Goal: Information Seeking & Learning: Learn about a topic

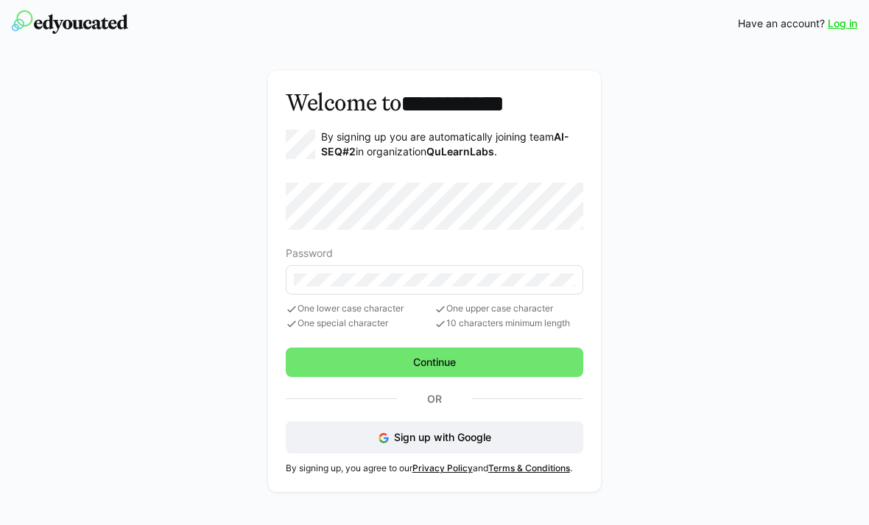
scroll to position [78, 0]
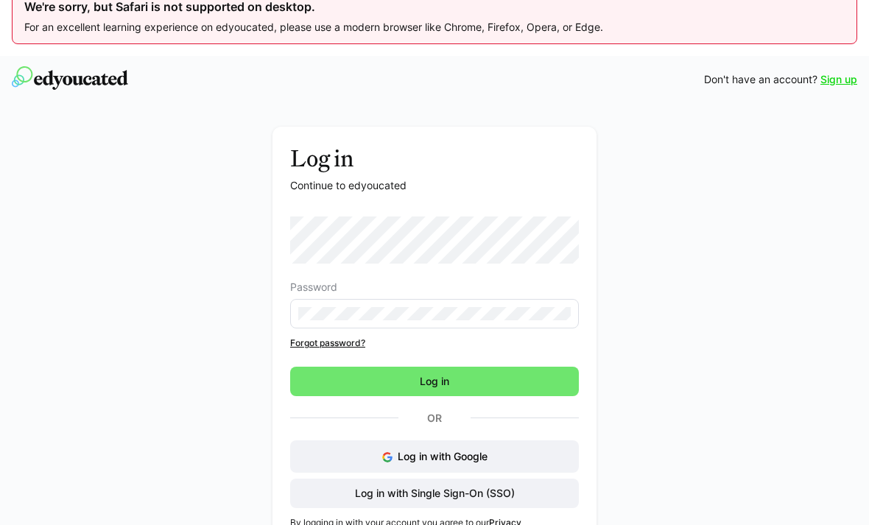
scroll to position [23, 0]
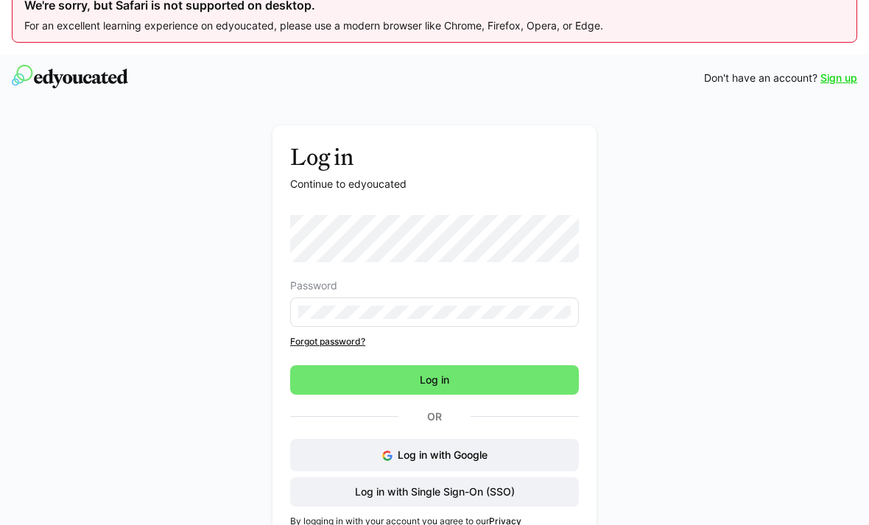
click at [564, 461] on button "Log in with Google" at bounding box center [434, 455] width 289 height 32
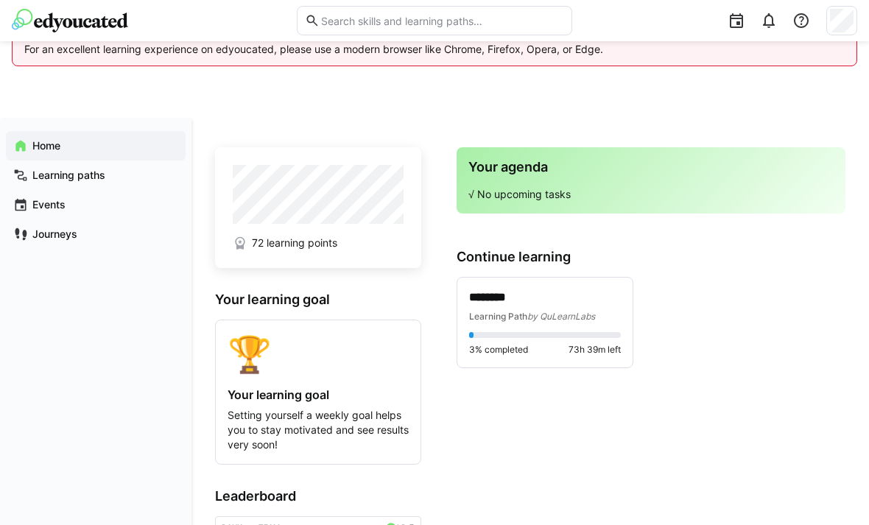
click at [586, 307] on div "******** Learning Path by QuLearnLabs" at bounding box center [545, 306] width 152 height 34
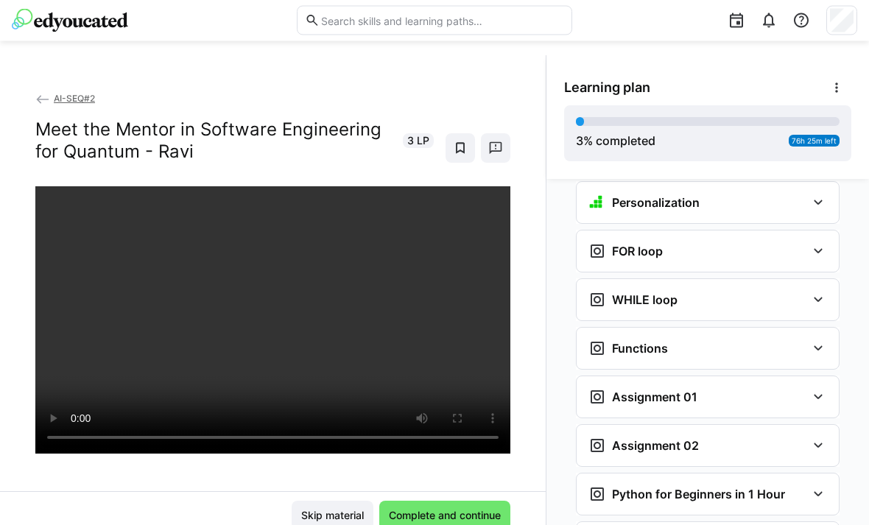
scroll to position [78, 0]
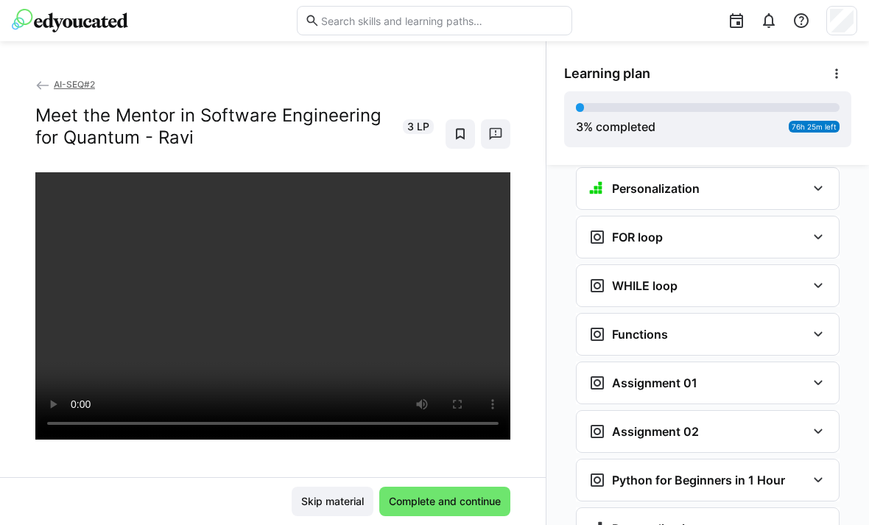
click at [788, 226] on div "FOR loop" at bounding box center [707, 236] width 262 height 41
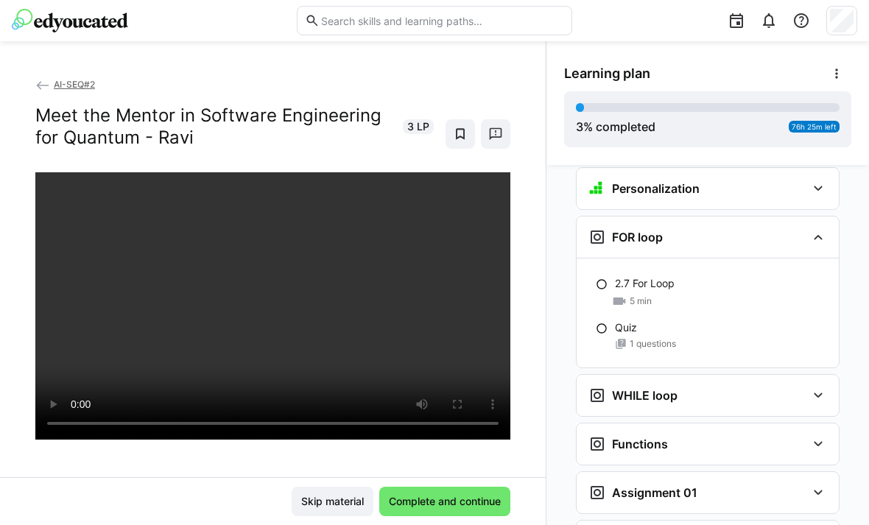
click at [667, 276] on p "2.7 For Loop" at bounding box center [645, 283] width 60 height 15
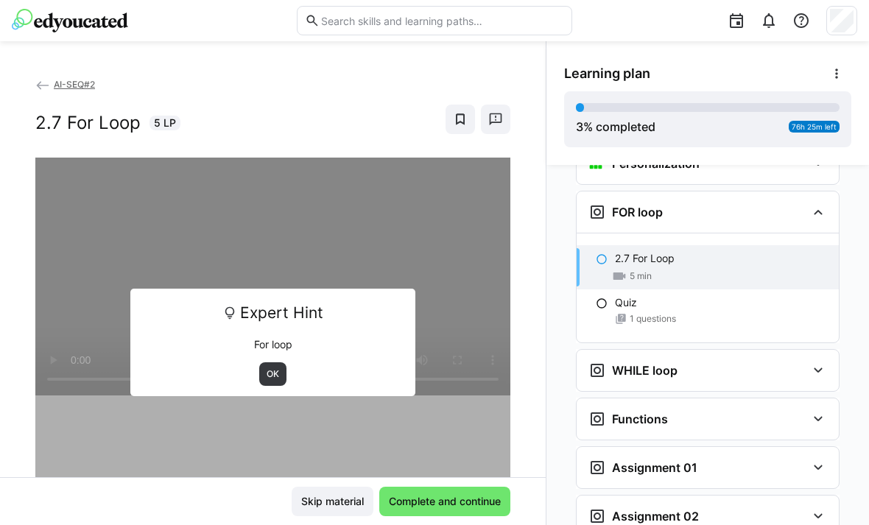
scroll to position [1114, 0]
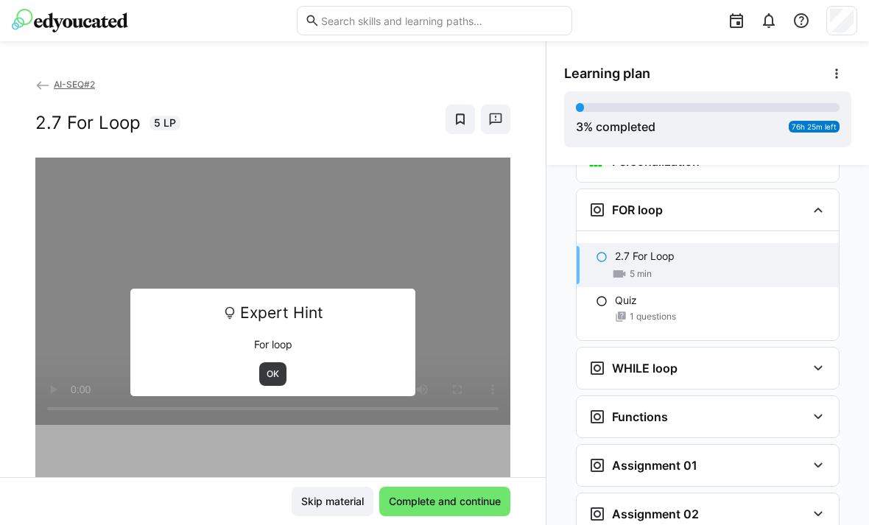
click at [280, 378] on span "OK" at bounding box center [272, 374] width 15 height 12
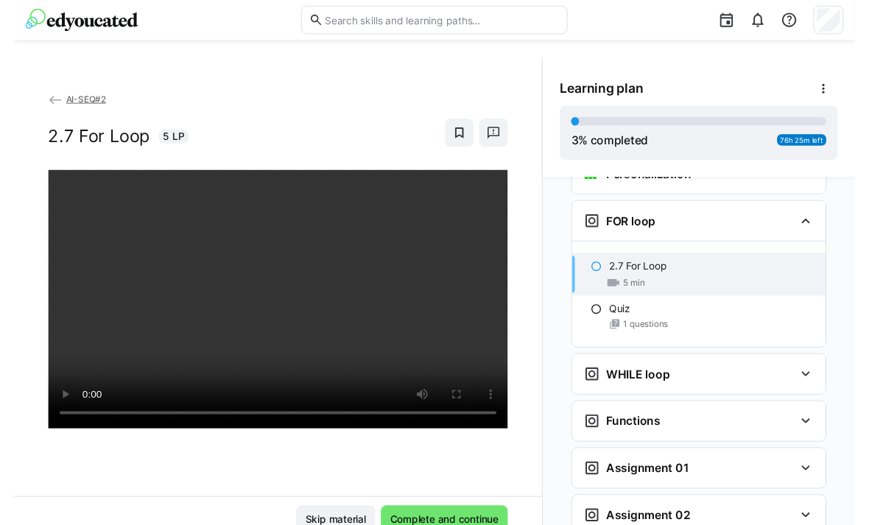
scroll to position [78, 0]
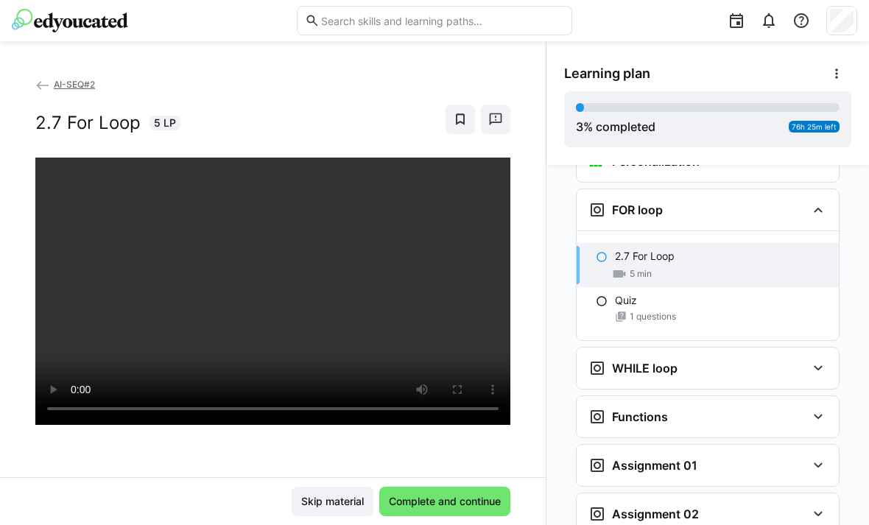
click at [646, 311] on span "1 questions" at bounding box center [652, 317] width 46 height 12
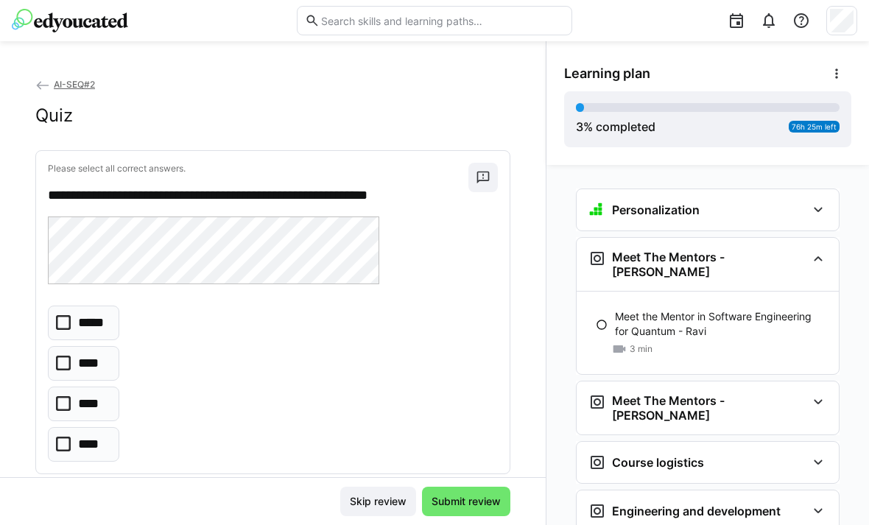
click at [90, 357] on p "****" at bounding box center [90, 363] width 24 height 18
click at [462, 495] on span "Submit review" at bounding box center [466, 501] width 74 height 15
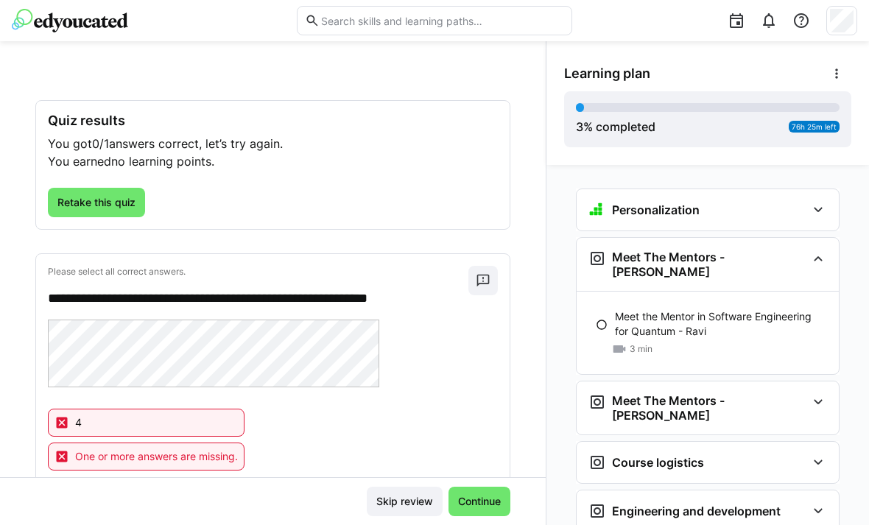
scroll to position [49, 0]
click at [106, 196] on span "Retake this quiz" at bounding box center [96, 203] width 82 height 15
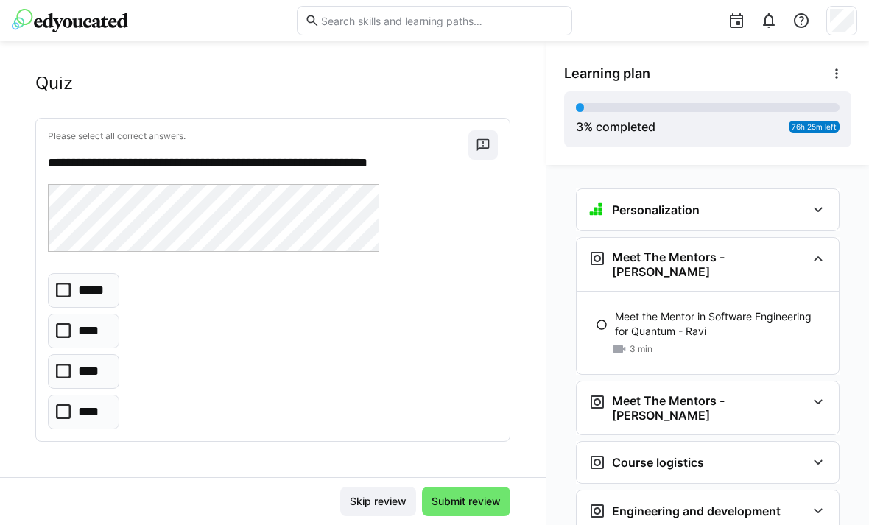
scroll to position [0, 0]
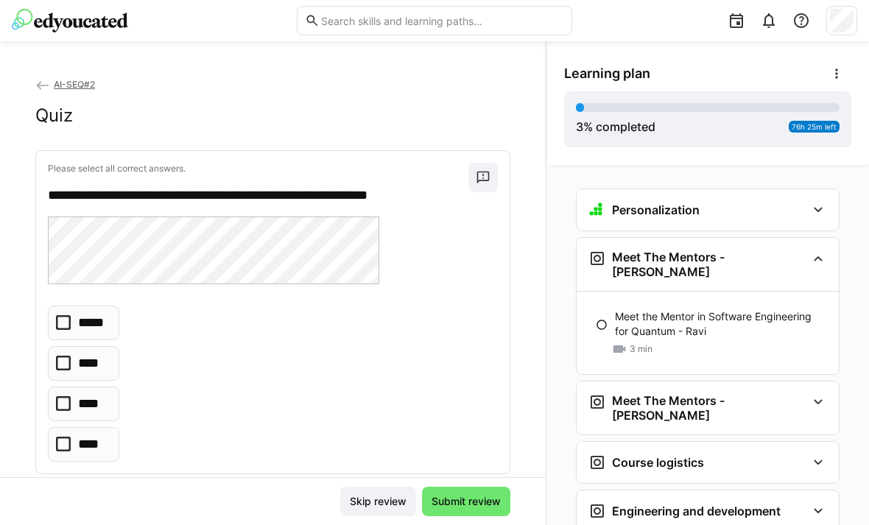
click at [108, 427] on eds-checkbox "****" at bounding box center [83, 444] width 71 height 35
click at [465, 484] on div "Skip review Submit review" at bounding box center [272, 501] width 545 height 48
click at [466, 492] on span "Submit review" at bounding box center [466, 501] width 88 height 29
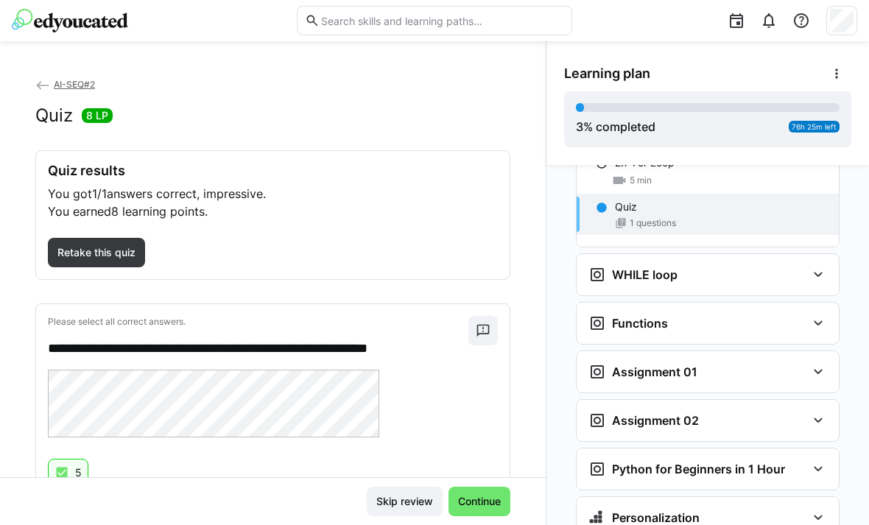
scroll to position [1187, 0]
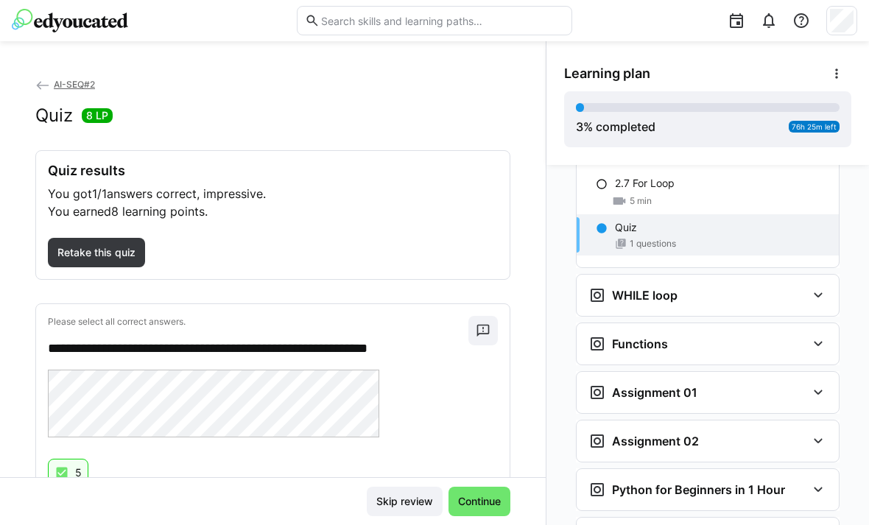
click at [761, 286] on div "WHILE loop" at bounding box center [697, 295] width 218 height 18
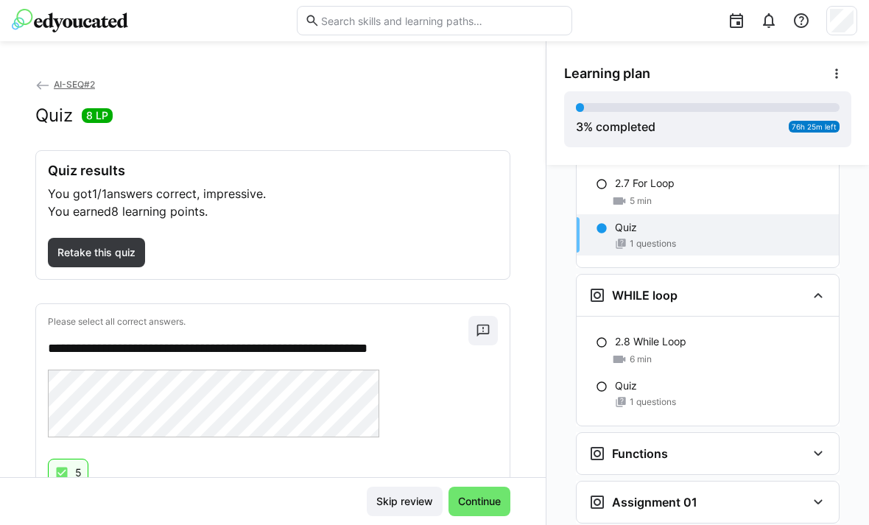
click at [729, 334] on div "2.8 While Loop" at bounding box center [721, 341] width 212 height 15
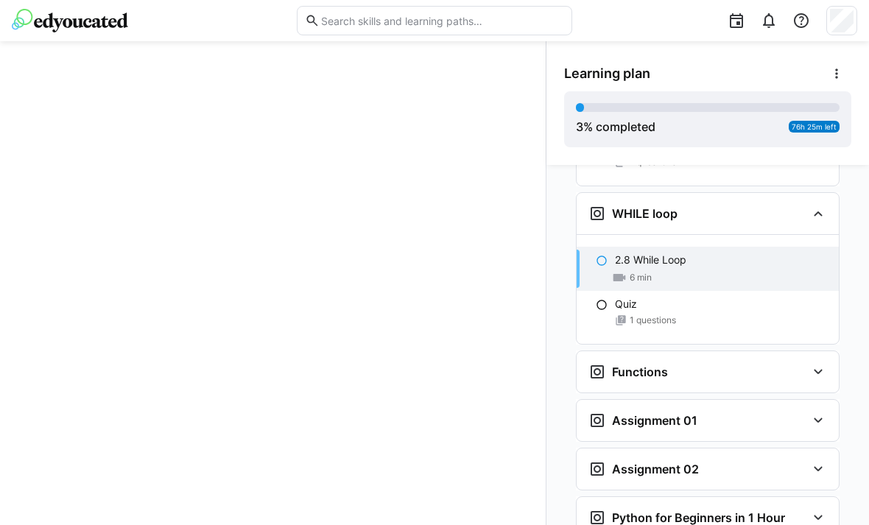
scroll to position [1272, 0]
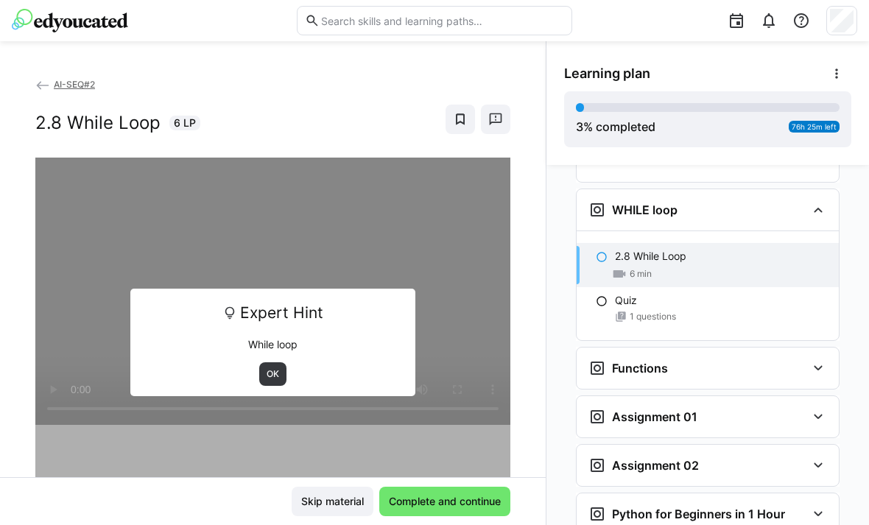
click at [278, 368] on span "OK" at bounding box center [272, 374] width 15 height 12
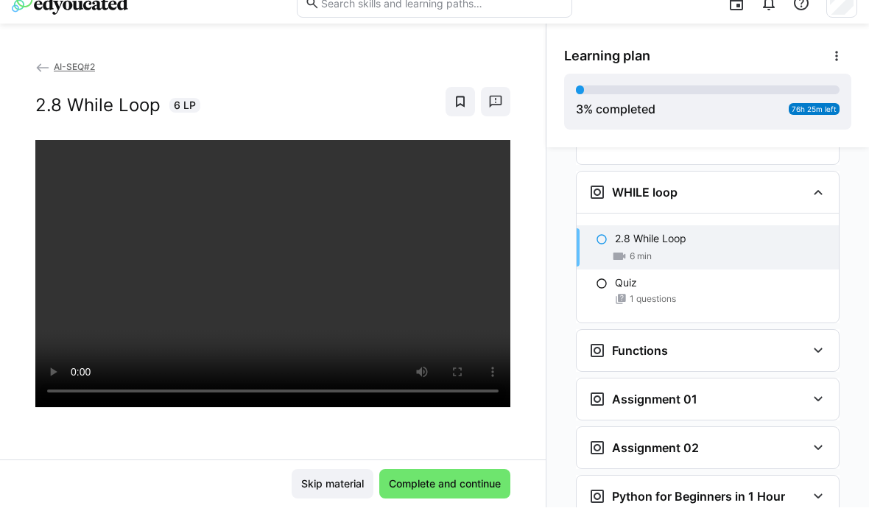
scroll to position [125, 0]
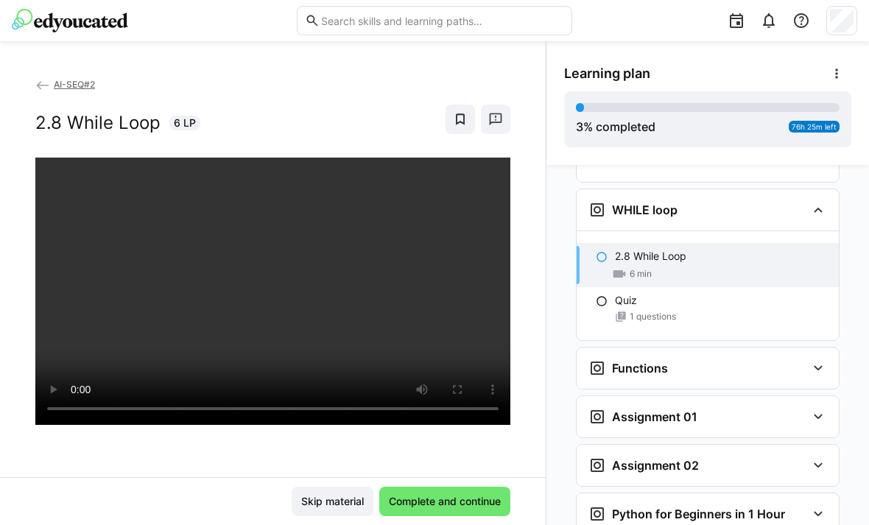
click at [705, 311] on div "1 questions" at bounding box center [721, 317] width 212 height 12
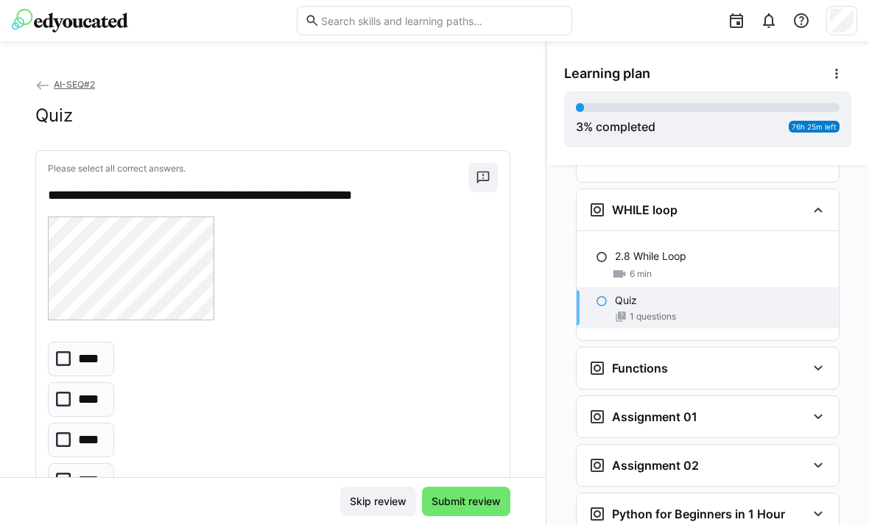
click at [105, 423] on eds-checkbox "****" at bounding box center [81, 440] width 66 height 35
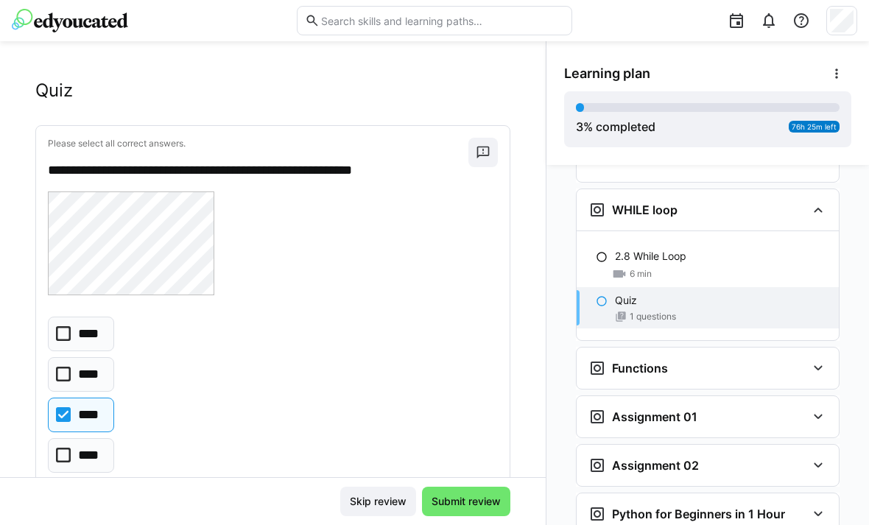
scroll to position [43, 0]
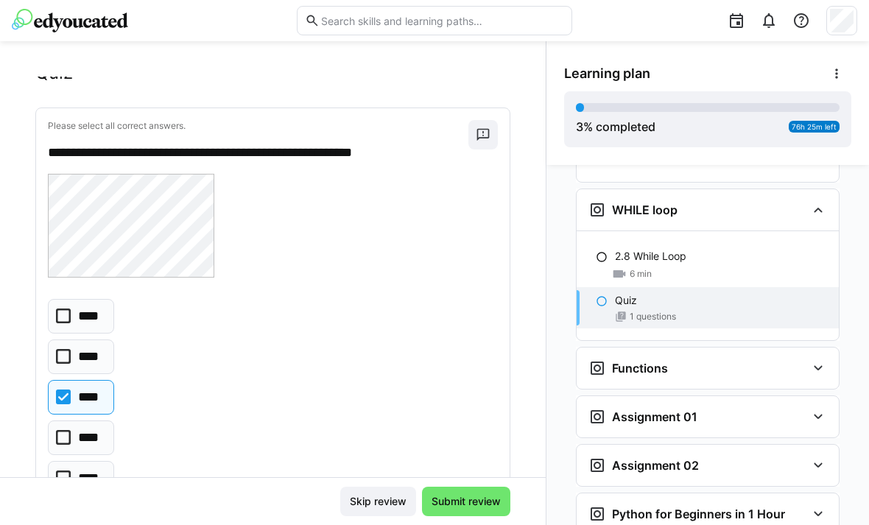
click at [471, 501] on span "Submit review" at bounding box center [466, 501] width 74 height 15
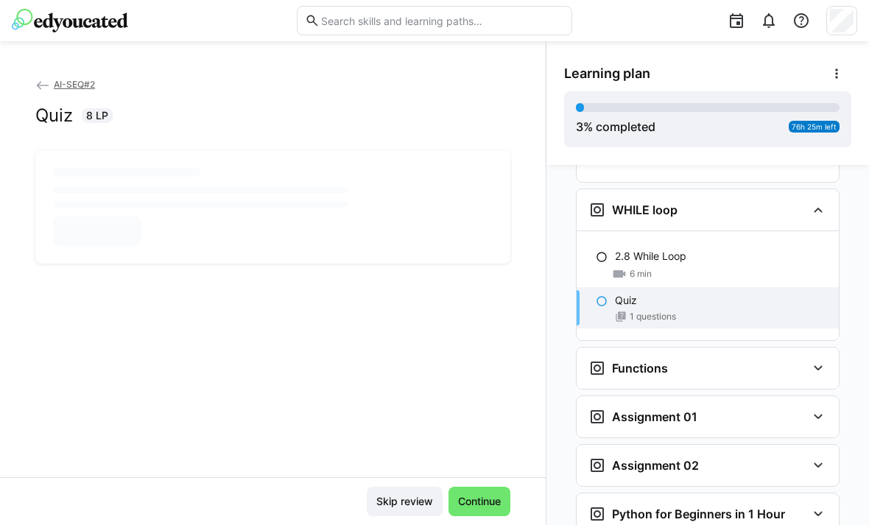
scroll to position [0, 0]
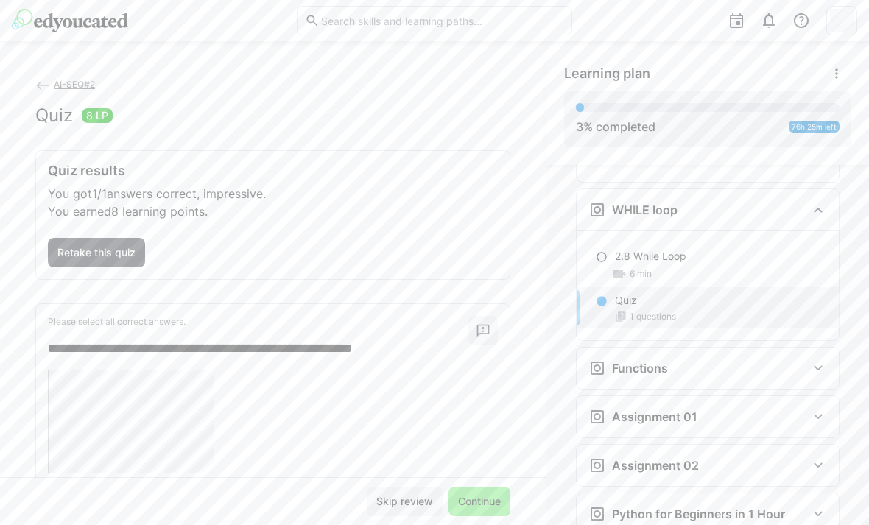
click at [729, 359] on div "Functions" at bounding box center [697, 368] width 218 height 18
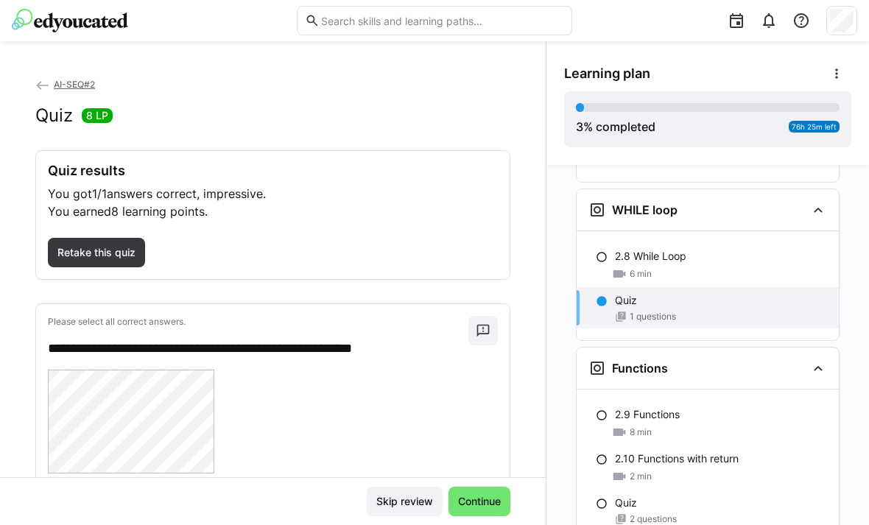
click at [683, 401] on div "2.9 Functions 8 min" at bounding box center [707, 423] width 262 height 44
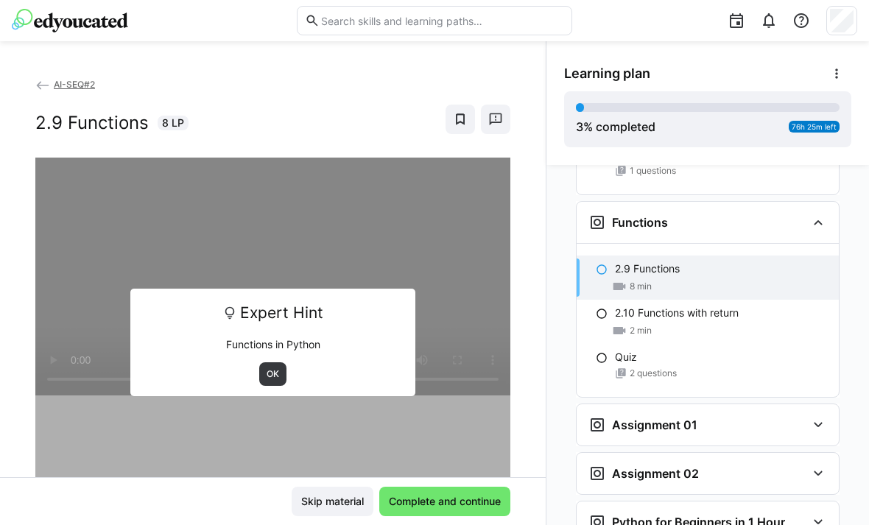
scroll to position [1430, 0]
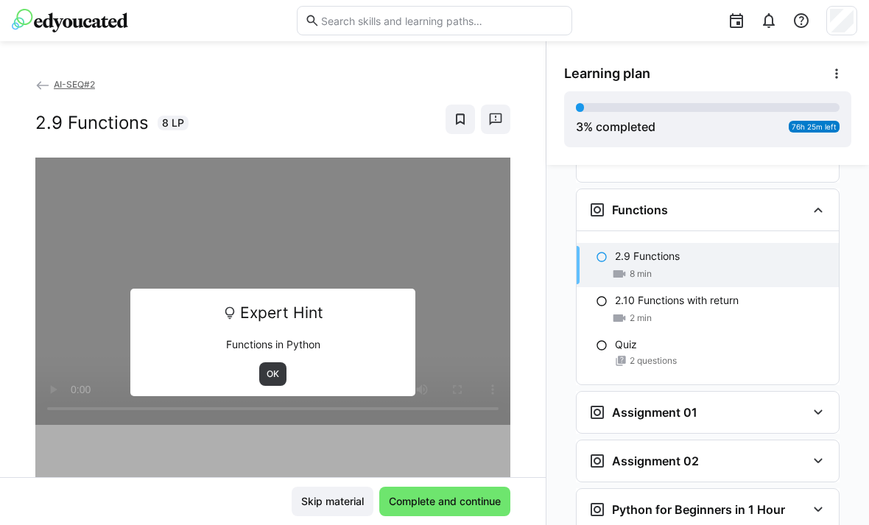
click at [688, 405] on h3 "Assignment 01" at bounding box center [654, 412] width 85 height 15
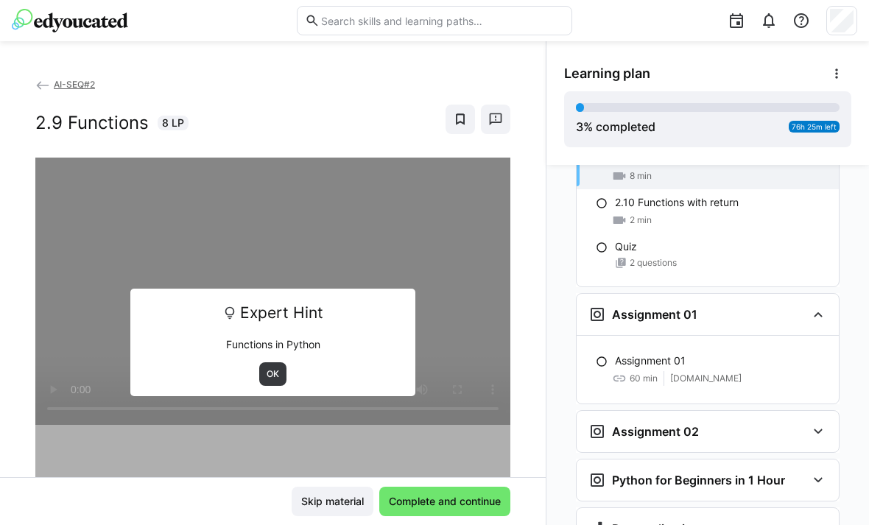
click at [679, 424] on h3 "Assignment 02" at bounding box center [655, 431] width 87 height 15
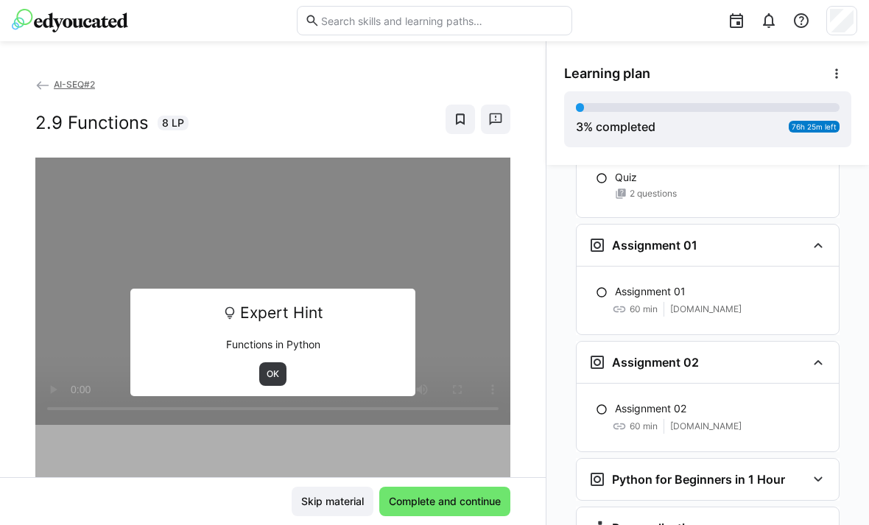
scroll to position [1597, 0]
click at [666, 473] on h3 "Python for Beginners in 1 Hour" at bounding box center [698, 480] width 173 height 15
click at [274, 362] on span "OK" at bounding box center [272, 374] width 27 height 24
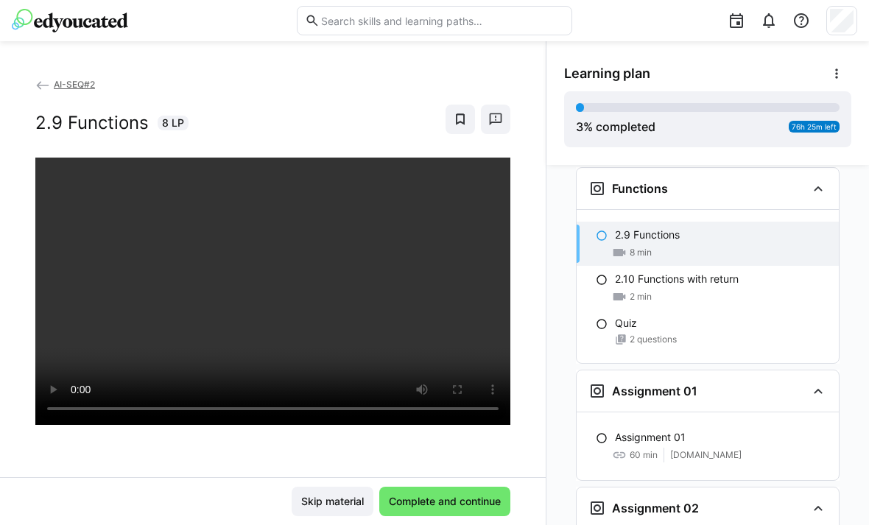
scroll to position [1446, 0]
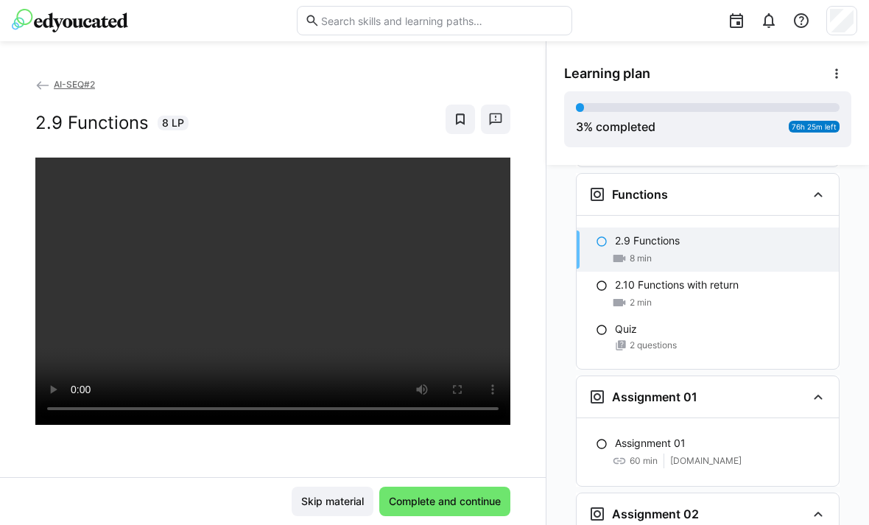
click at [651, 297] on span "2 min" at bounding box center [640, 303] width 22 height 12
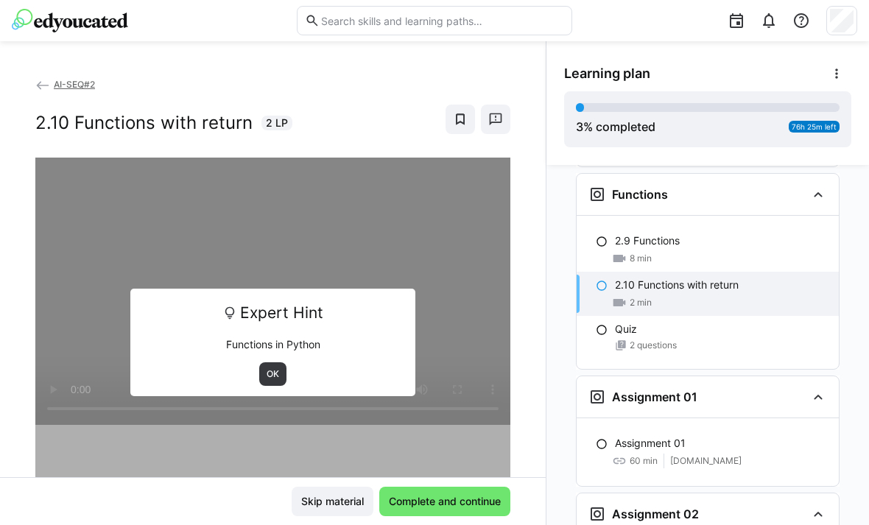
click at [275, 362] on span "OK" at bounding box center [272, 374] width 27 height 24
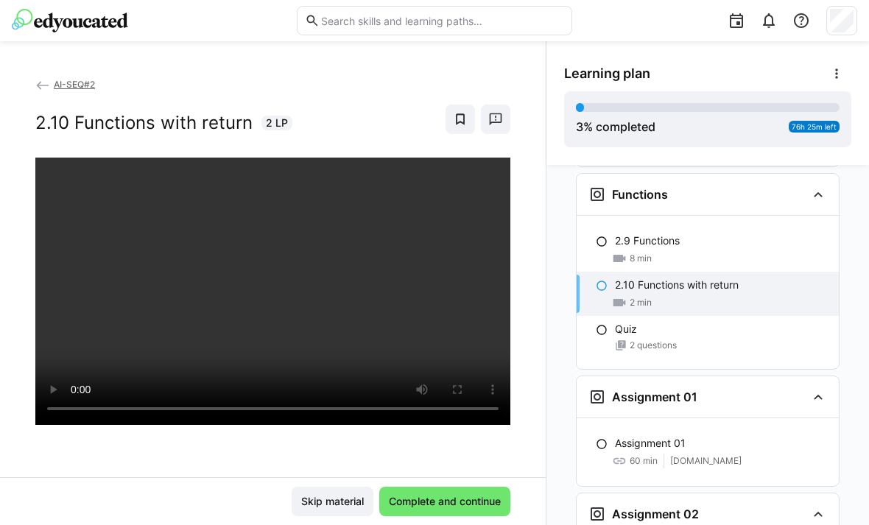
click at [607, 316] on div "Quiz 2 questions" at bounding box center [707, 336] width 262 height 41
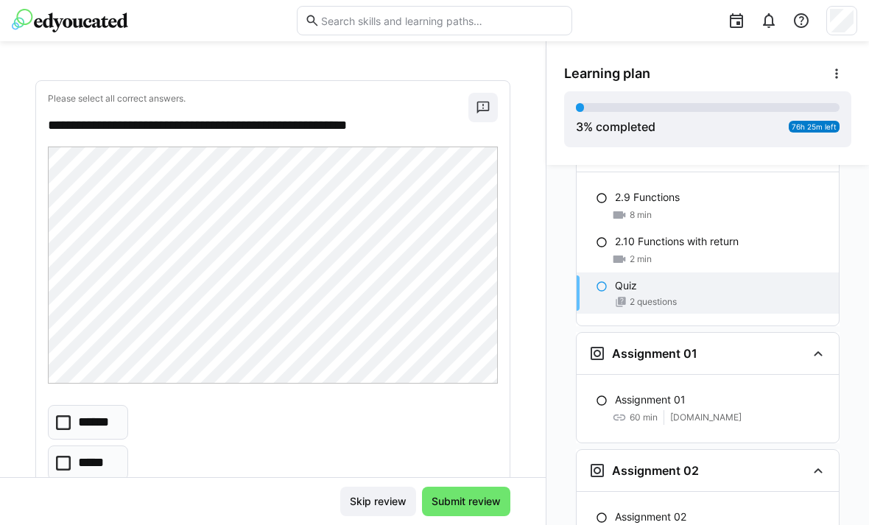
scroll to position [71, 0]
click at [106, 453] on p "*****" at bounding box center [94, 462] width 32 height 18
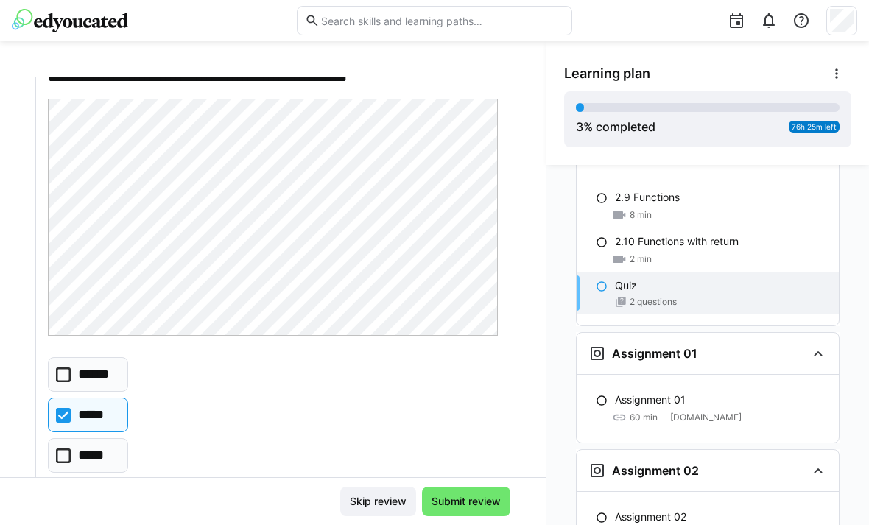
scroll to position [123, 0]
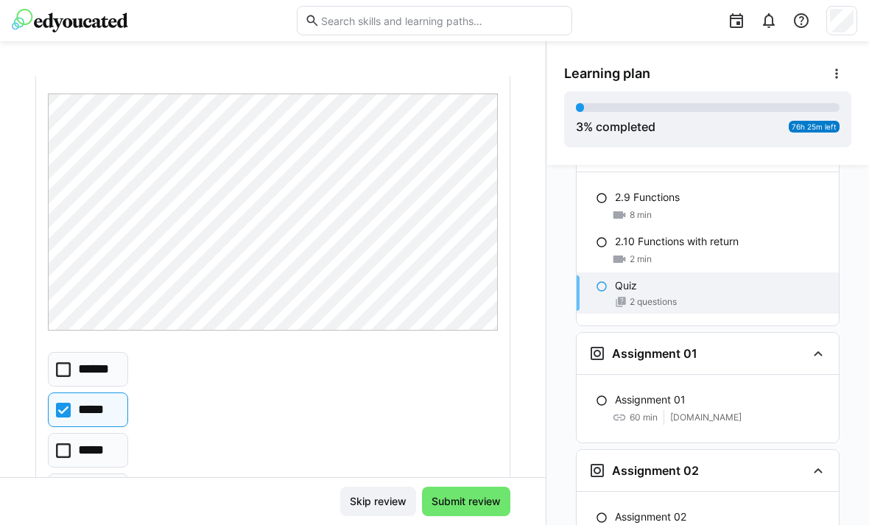
click at [464, 500] on span "Submit review" at bounding box center [466, 501] width 74 height 15
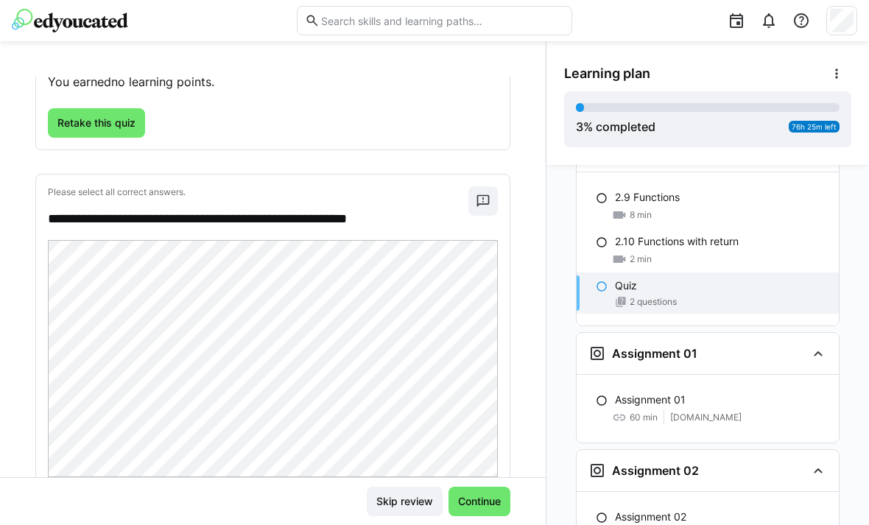
scroll to position [130, 0]
click at [124, 116] on span "Retake this quiz" at bounding box center [96, 123] width 82 height 15
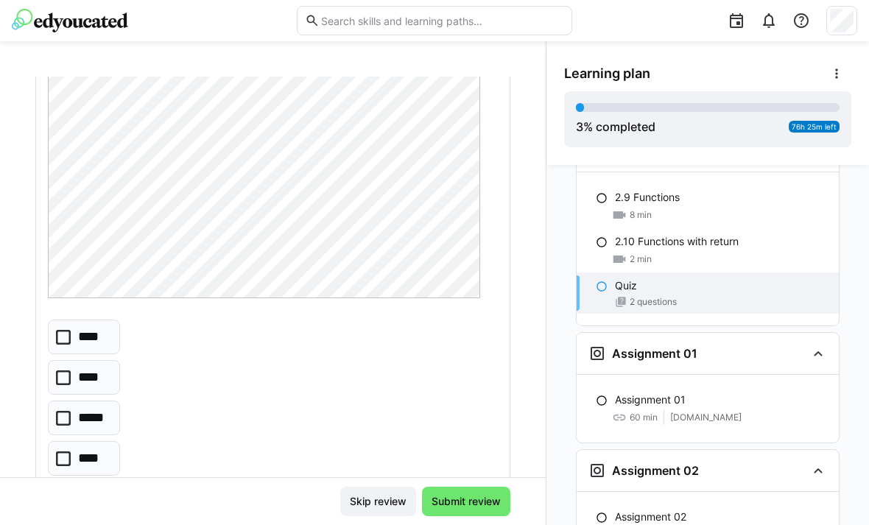
scroll to position [742, 0]
click at [96, 409] on p "*****" at bounding box center [93, 418] width 31 height 18
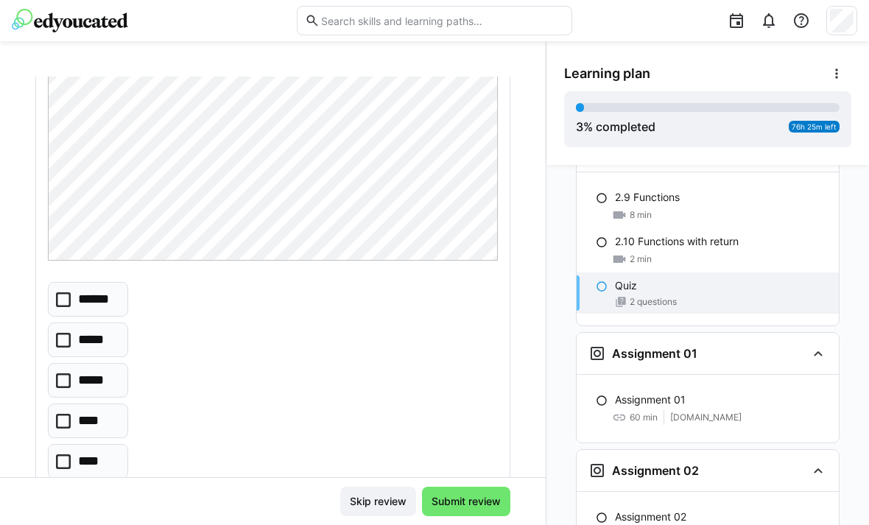
scroll to position [195, 0]
click at [105, 328] on p "*****" at bounding box center [94, 337] width 32 height 18
click at [481, 499] on span "Submit review" at bounding box center [466, 501] width 74 height 15
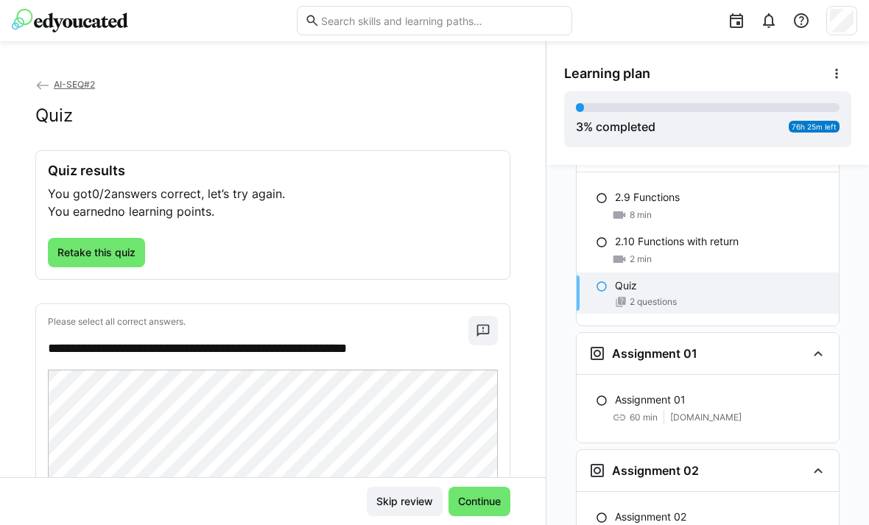
scroll to position [0, 0]
click at [123, 238] on span "Retake this quiz" at bounding box center [96, 252] width 97 height 29
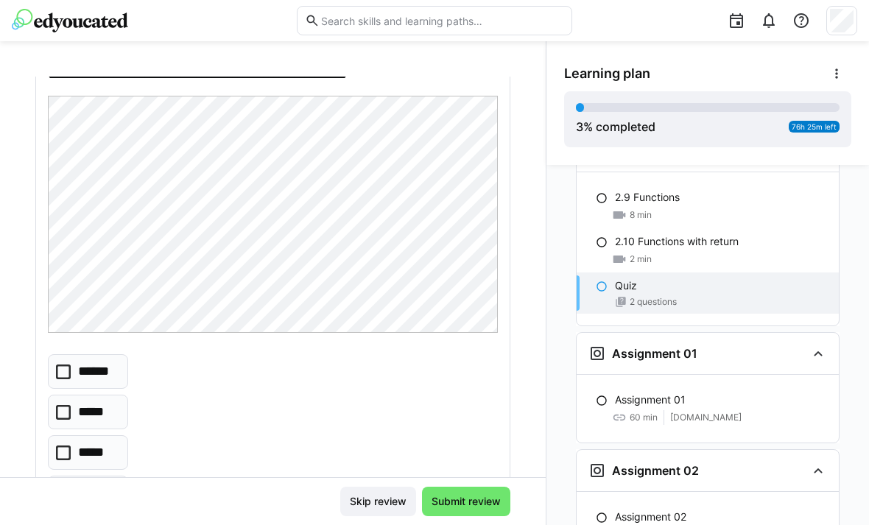
scroll to position [119, 0]
click at [113, 294] on div "**********" at bounding box center [272, 298] width 473 height 533
click at [112, 356] on eds-checkbox "******" at bounding box center [88, 373] width 80 height 35
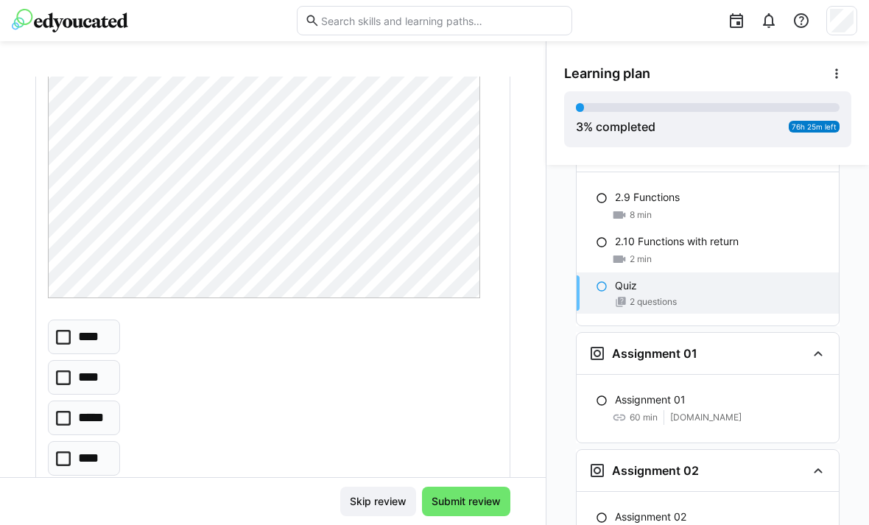
scroll to position [742, 0]
click at [67, 361] on eds-checkbox "****" at bounding box center [84, 378] width 72 height 35
click at [494, 500] on span "Submit review" at bounding box center [466, 501] width 74 height 15
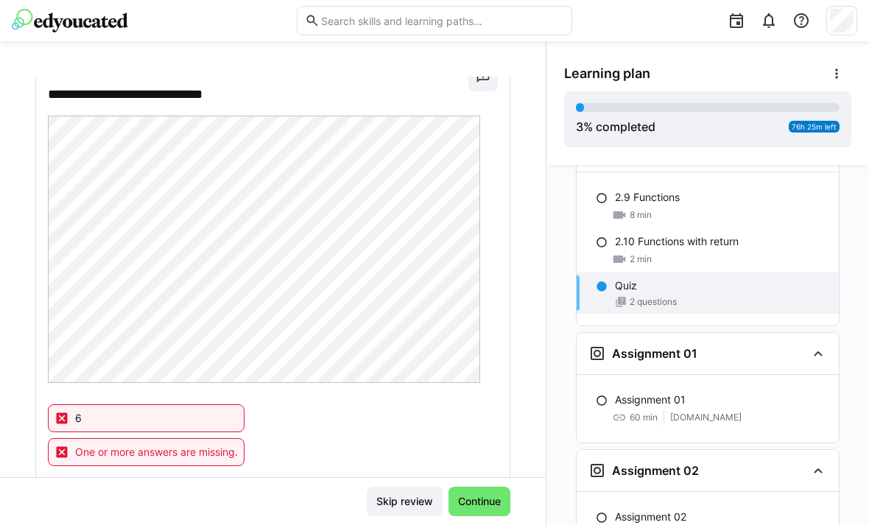
scroll to position [640, 0]
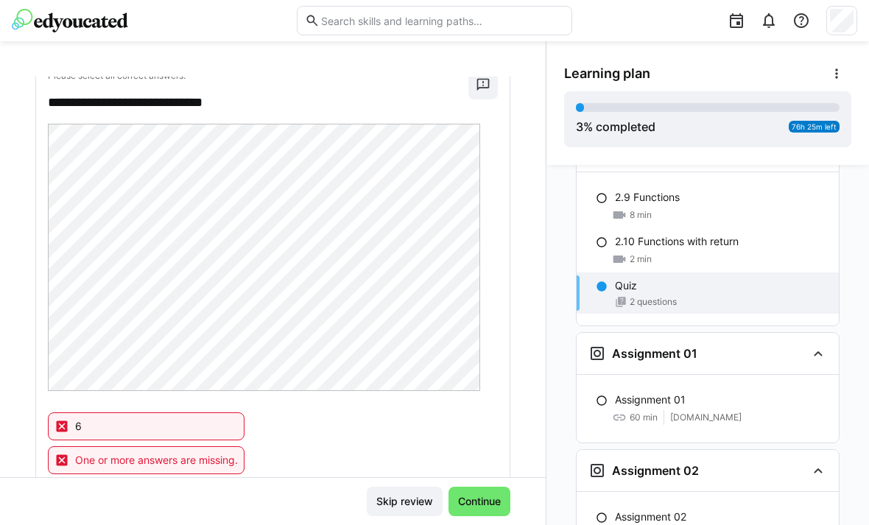
click at [413, 495] on span "Skip review" at bounding box center [404, 501] width 61 height 15
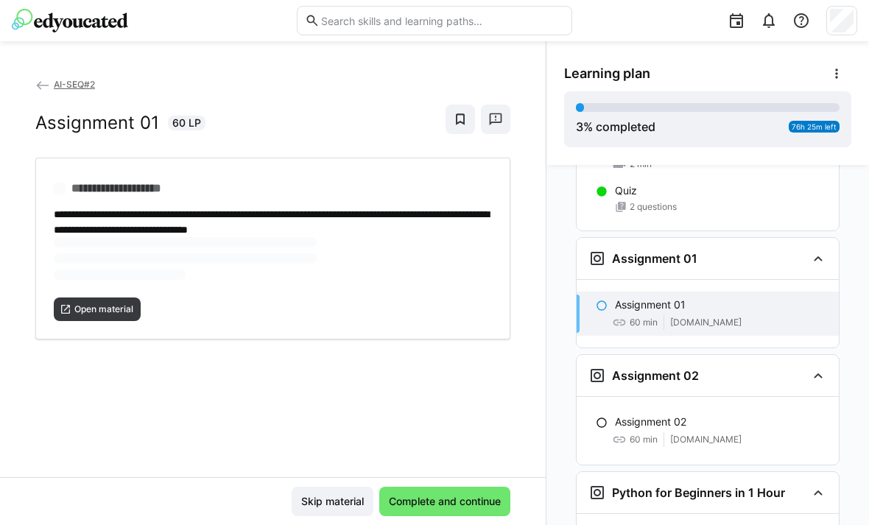
scroll to position [1633, 0]
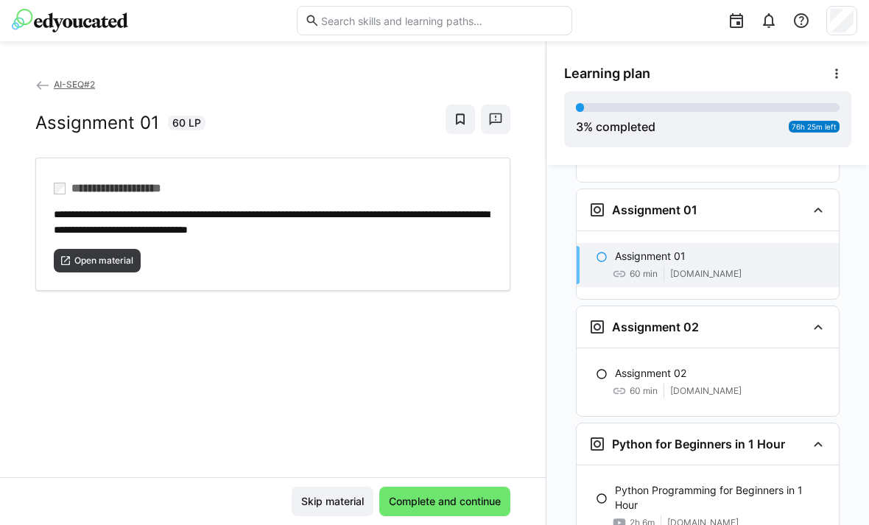
click at [80, 249] on span "Open material" at bounding box center [97, 261] width 87 height 24
click at [727, 360] on div "Assignment 02 60 min classroom.github.com" at bounding box center [707, 382] width 262 height 44
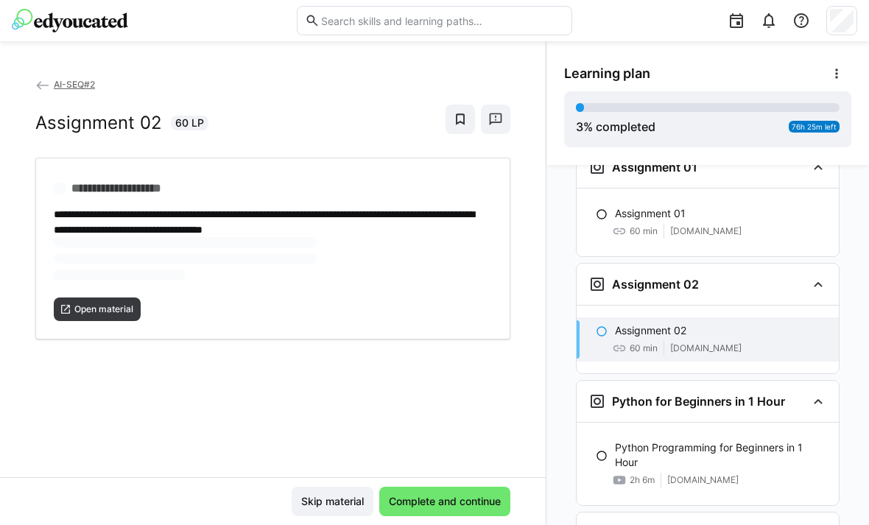
scroll to position [1680, 0]
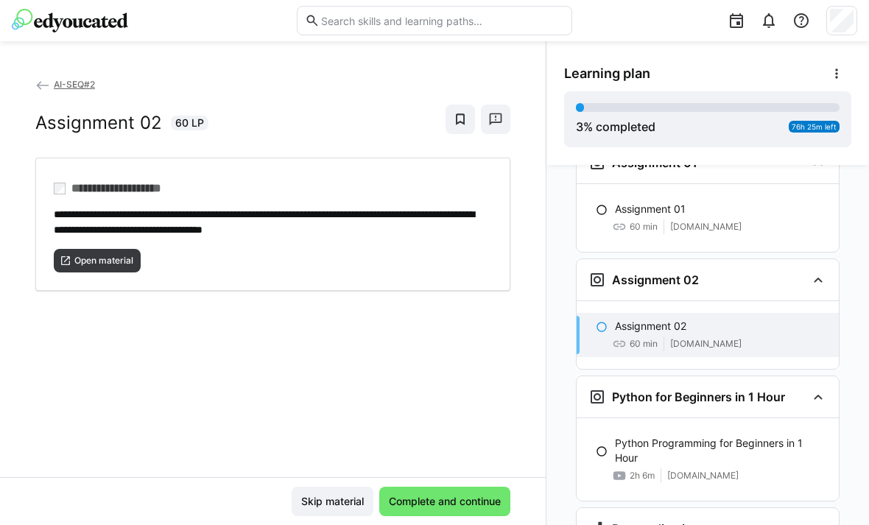
click at [73, 249] on span "Open material" at bounding box center [97, 261] width 87 height 24
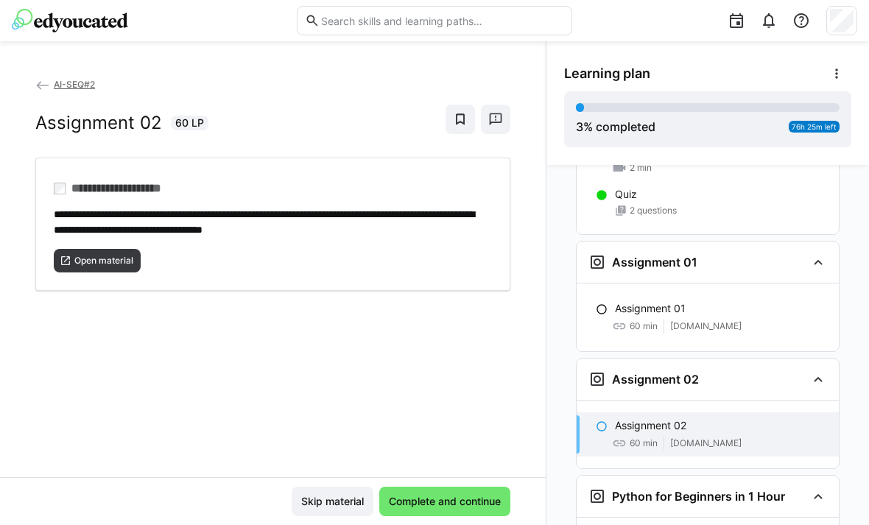
scroll to position [1567, 0]
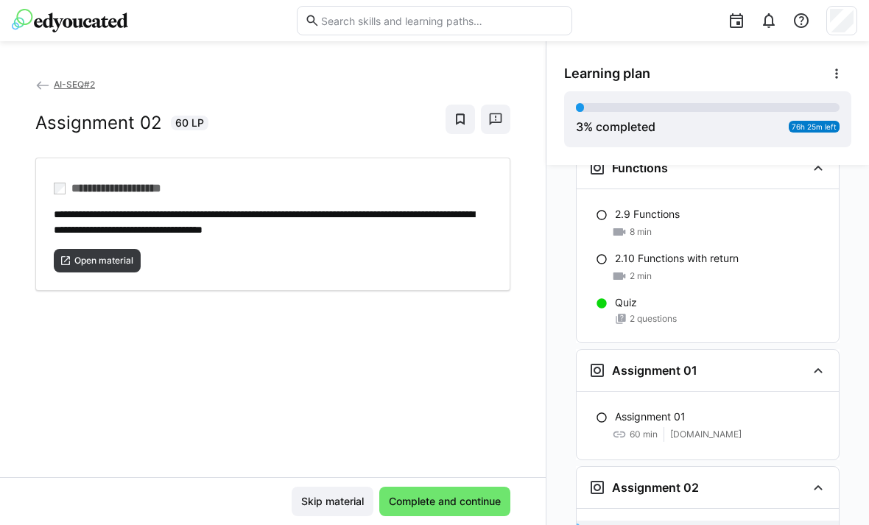
click at [694, 313] on div "2 questions" at bounding box center [721, 319] width 212 height 12
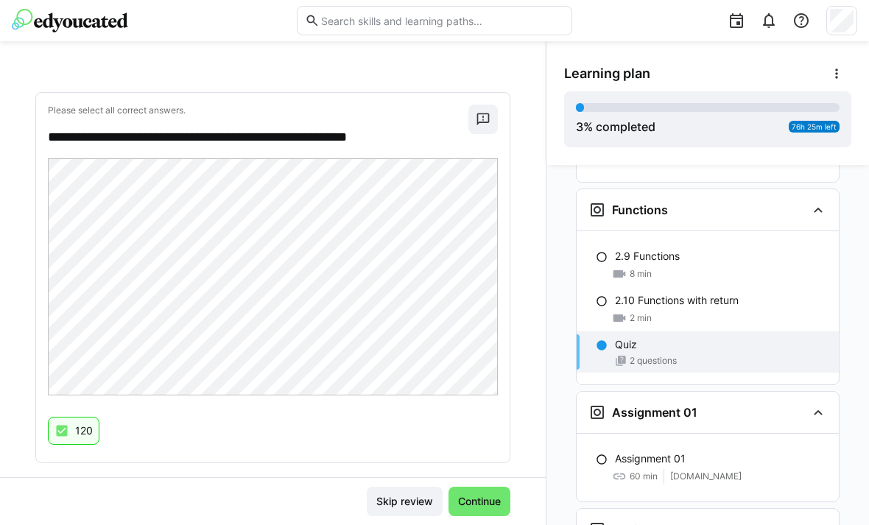
scroll to position [66, 0]
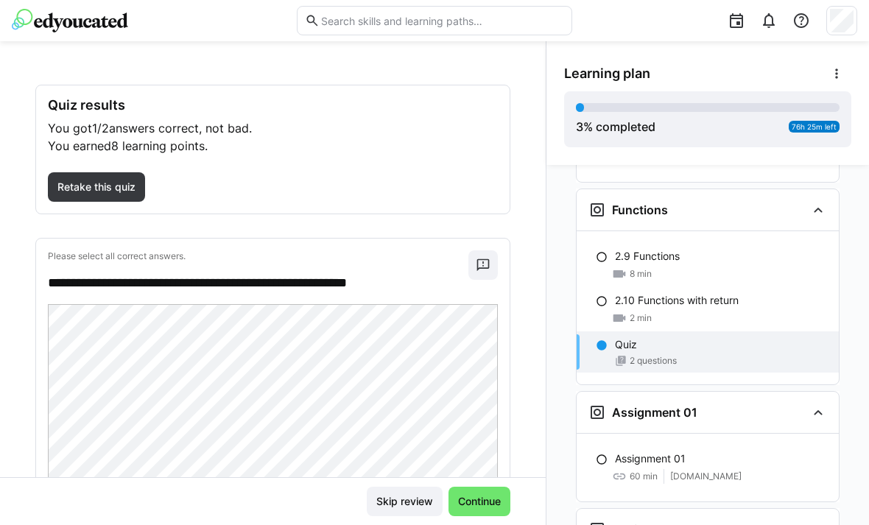
click at [106, 180] on span "Retake this quiz" at bounding box center [96, 187] width 82 height 15
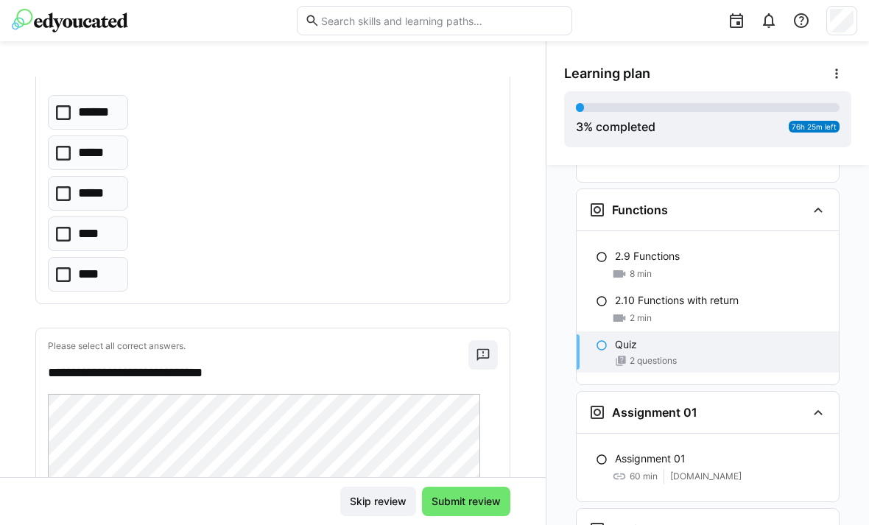
scroll to position [367, 0]
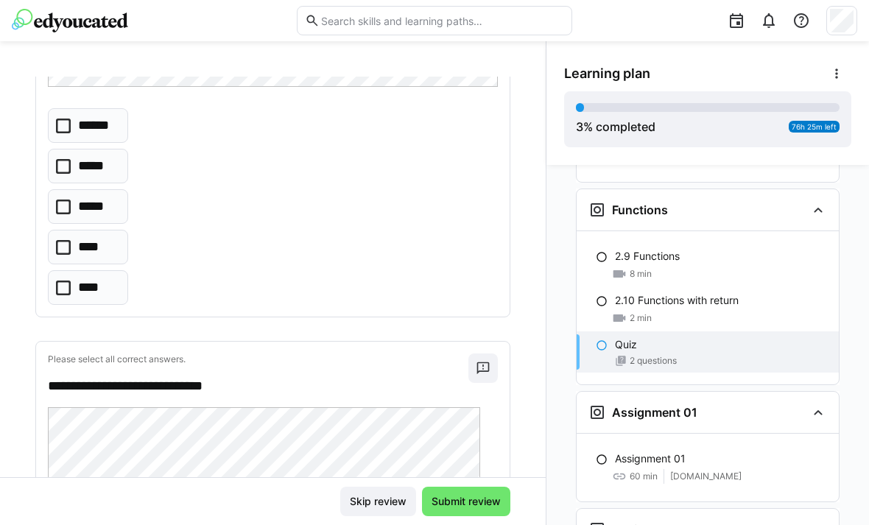
click at [432, 353] on p "Please select all correct answers." at bounding box center [258, 359] width 420 height 12
click at [89, 116] on p "******" at bounding box center [97, 125] width 39 height 18
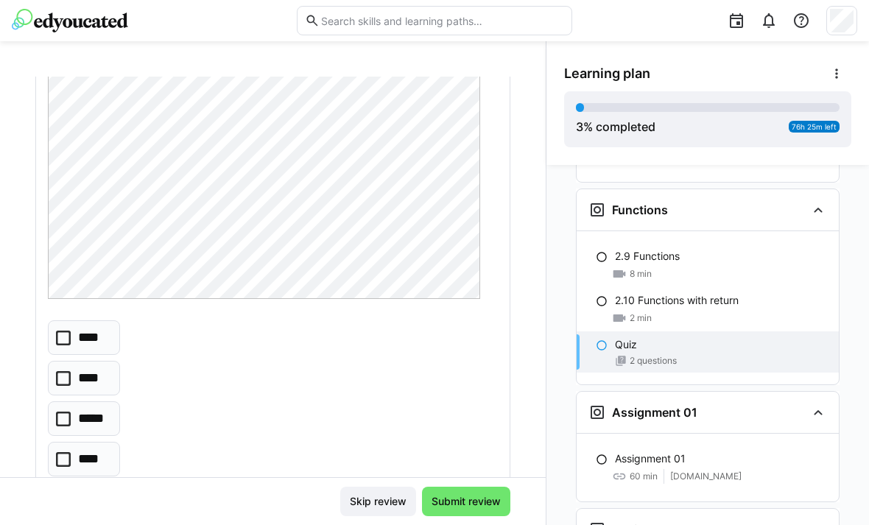
scroll to position [742, 0]
click at [61, 411] on icon at bounding box center [63, 418] width 15 height 15
click at [480, 493] on span "Submit review" at bounding box center [466, 501] width 88 height 29
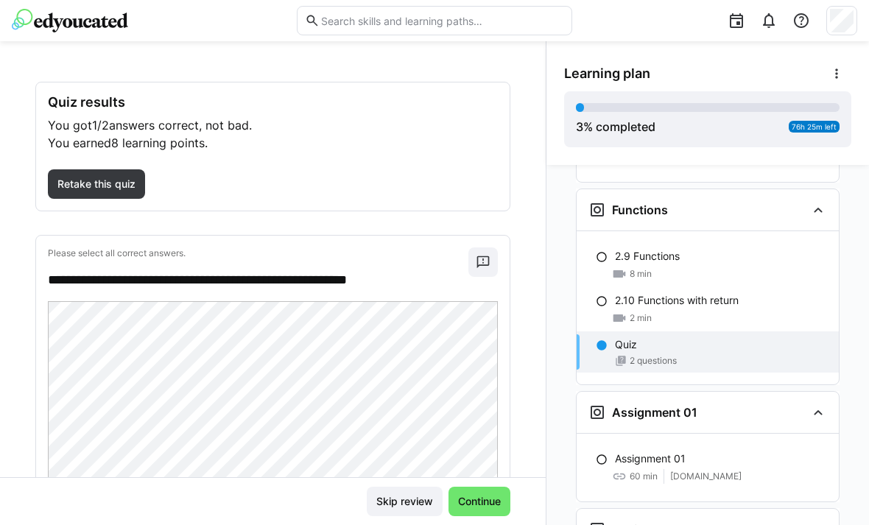
scroll to position [55, 0]
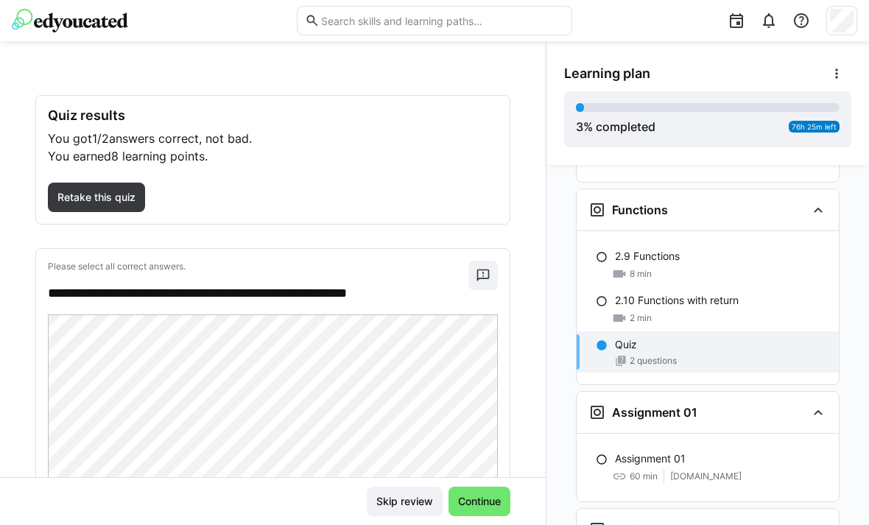
click at [118, 183] on span "Retake this quiz" at bounding box center [96, 197] width 97 height 29
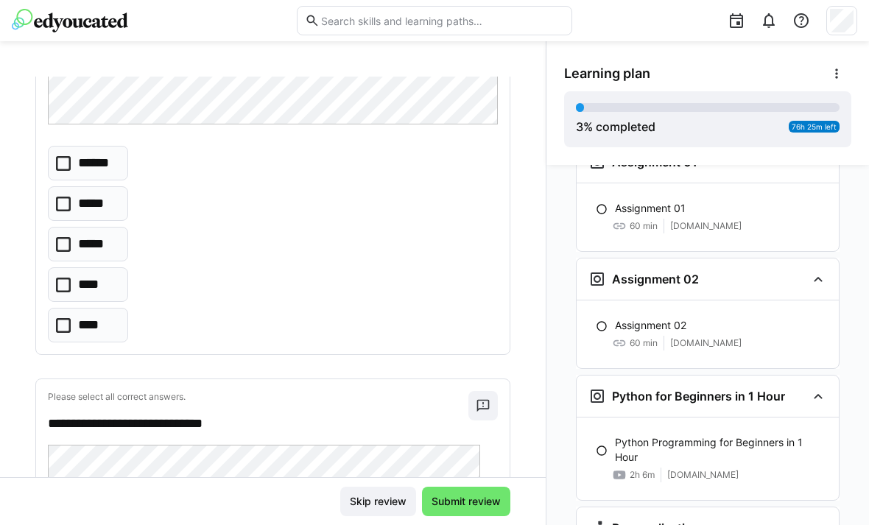
scroll to position [1680, 0]
click at [78, 154] on p "******" at bounding box center [97, 163] width 39 height 18
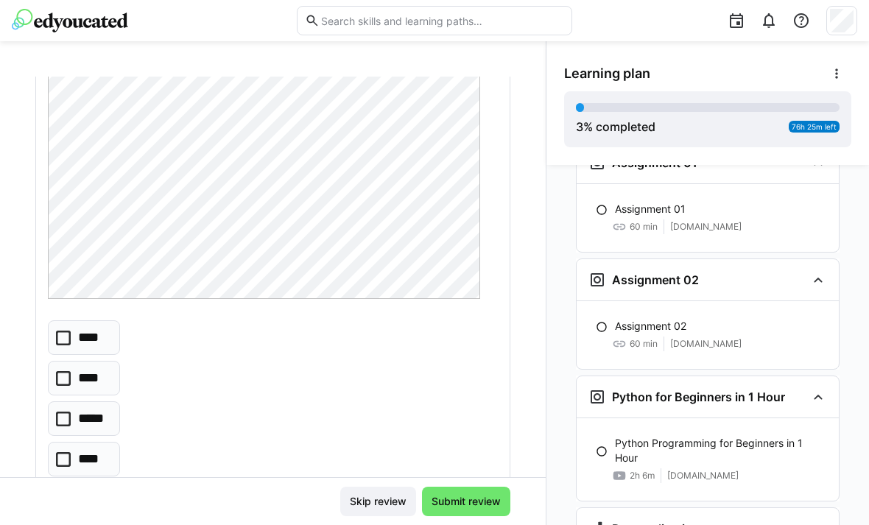
scroll to position [742, 0]
click at [74, 320] on eds-checkbox "****" at bounding box center [84, 337] width 72 height 35
click at [482, 490] on span "Submit review" at bounding box center [466, 501] width 88 height 29
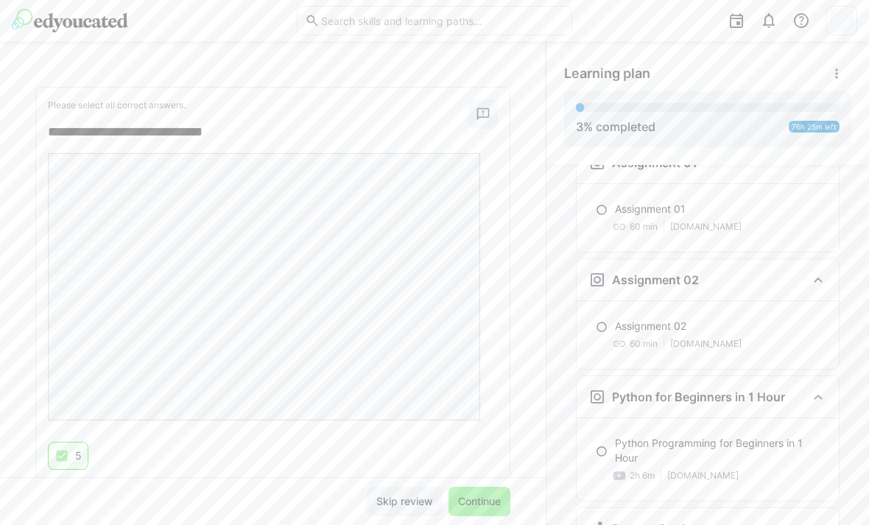
scroll to position [610, 0]
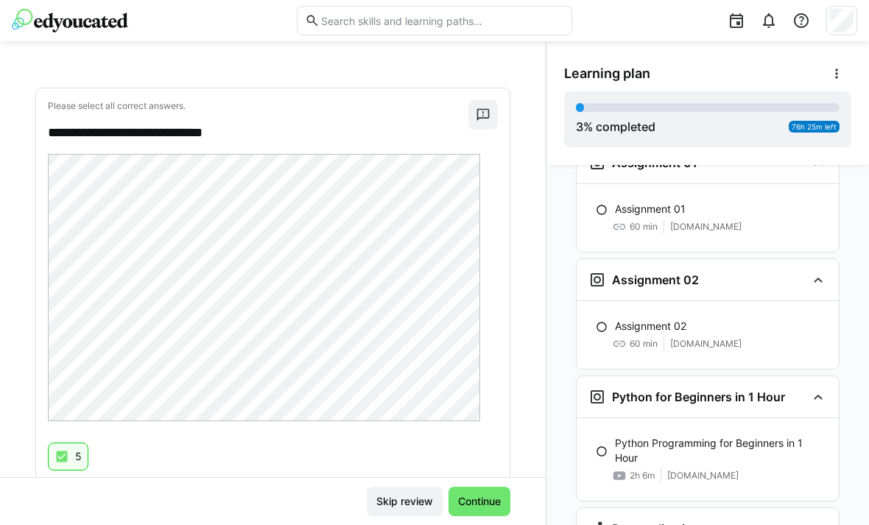
click at [695, 436] on p "Python Programming for Beginners in 1 Hour" at bounding box center [721, 450] width 212 height 29
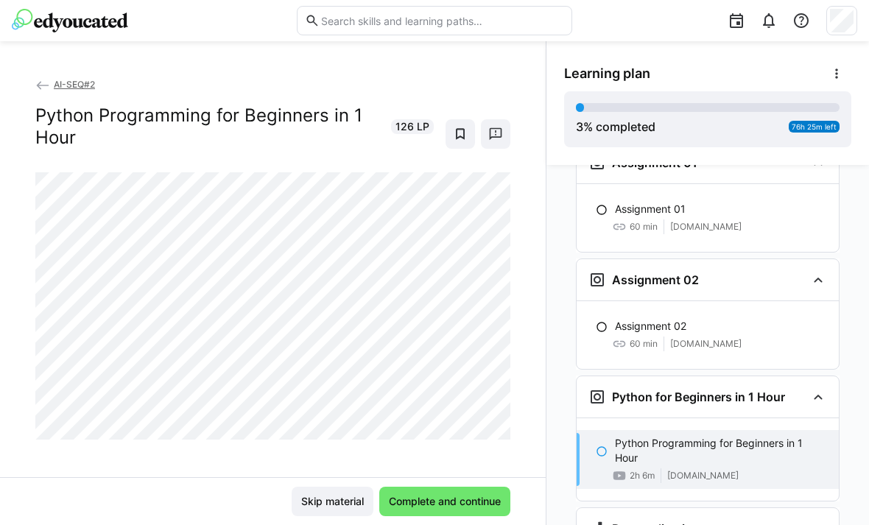
click at [696, 521] on h3 "Personalization" at bounding box center [656, 528] width 88 height 15
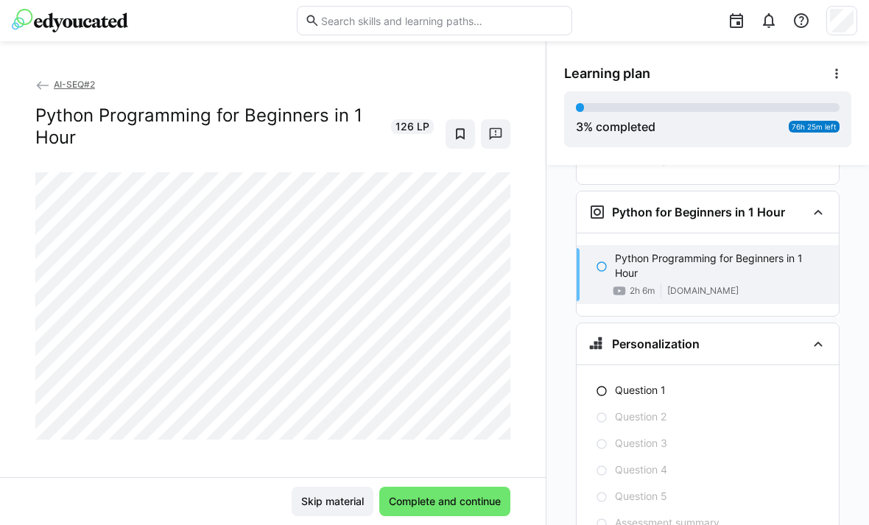
scroll to position [1863, 0]
click at [663, 384] on p "Question 1" at bounding box center [640, 391] width 51 height 15
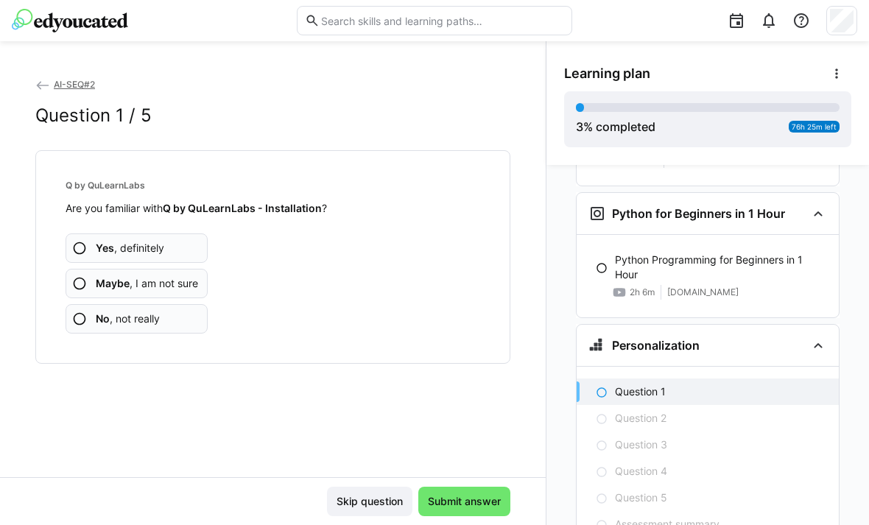
click at [87, 304] on app-assessment-question-radio "No , not really" at bounding box center [137, 318] width 142 height 29
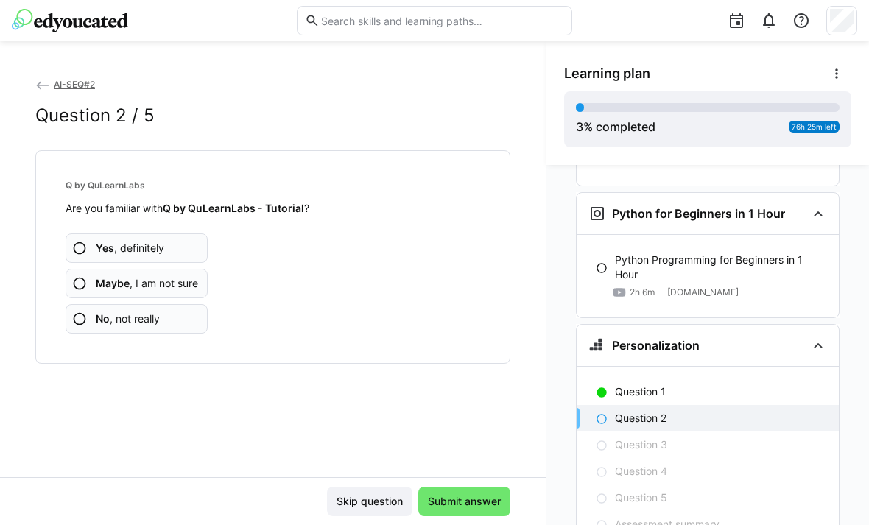
click at [87, 304] on app-assessment-question-radio "No , not really" at bounding box center [137, 318] width 142 height 29
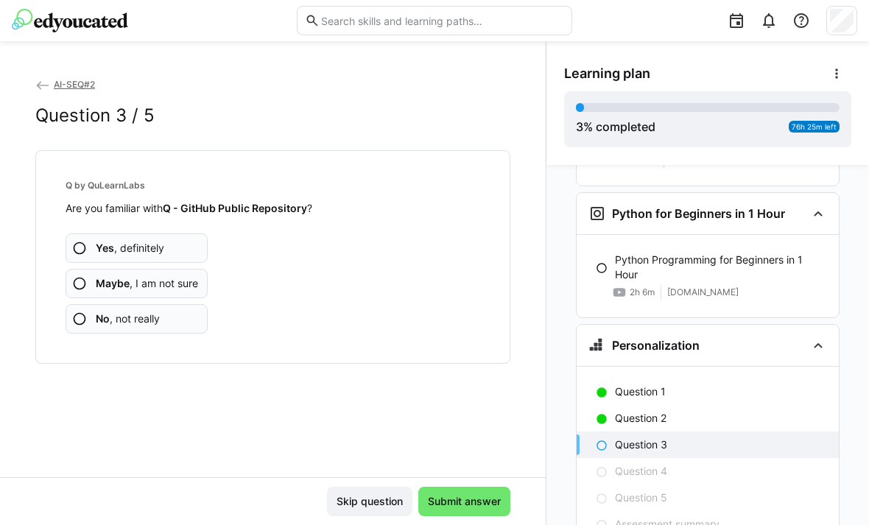
click at [85, 304] on app-assessment-question-radio "No , not really" at bounding box center [137, 318] width 142 height 29
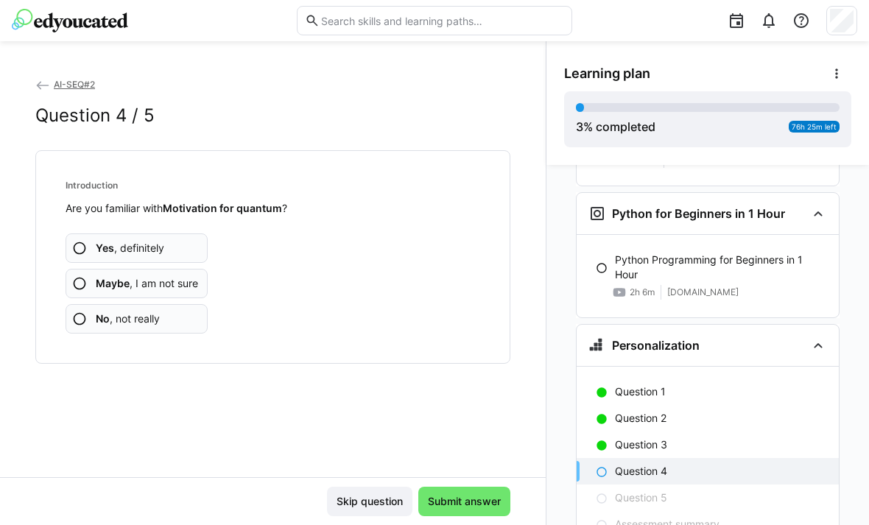
click at [74, 276] on eds-icon at bounding box center [79, 283] width 15 height 15
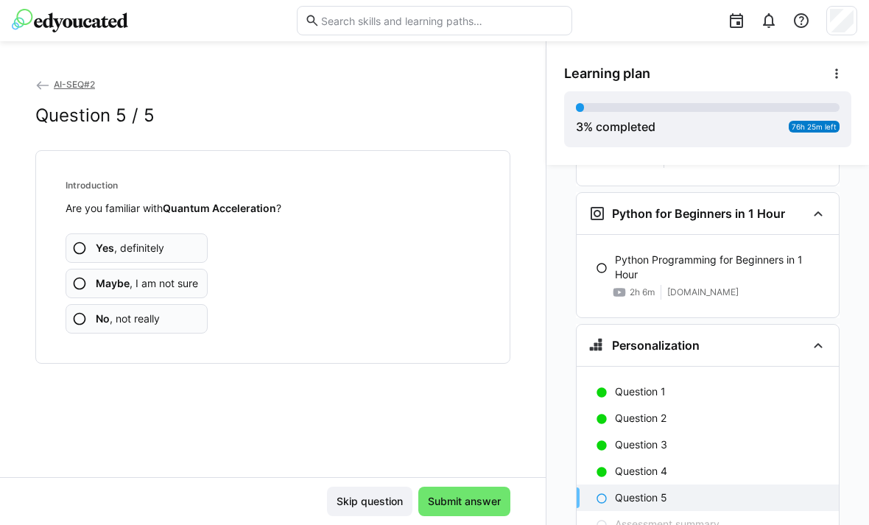
click at [71, 269] on app-assessment-question-radio "Maybe , I am not sure" at bounding box center [137, 283] width 142 height 29
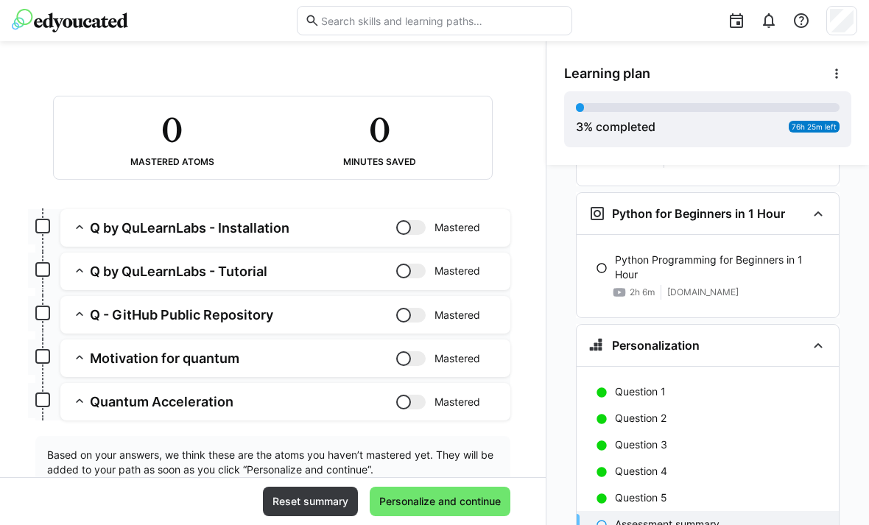
scroll to position [71, 0]
click at [483, 492] on span "Personalize and continue" at bounding box center [440, 501] width 141 height 29
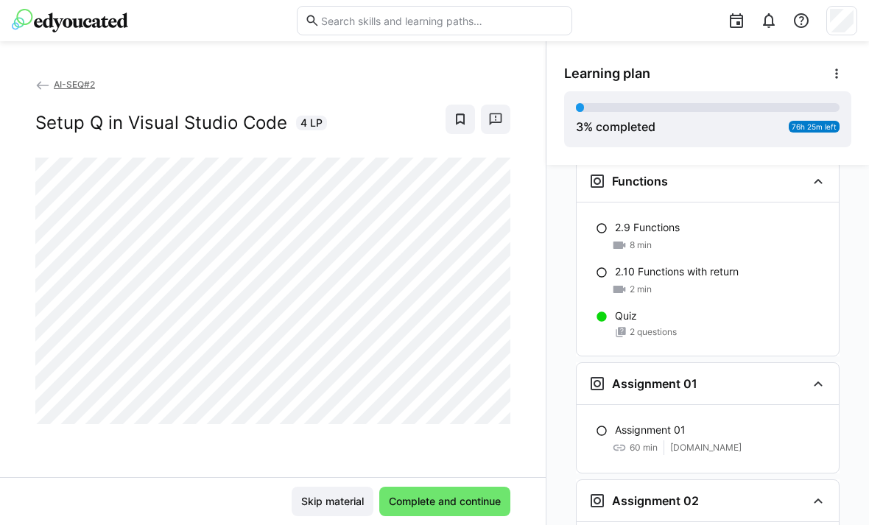
scroll to position [1459, 0]
